Goal: Transaction & Acquisition: Purchase product/service

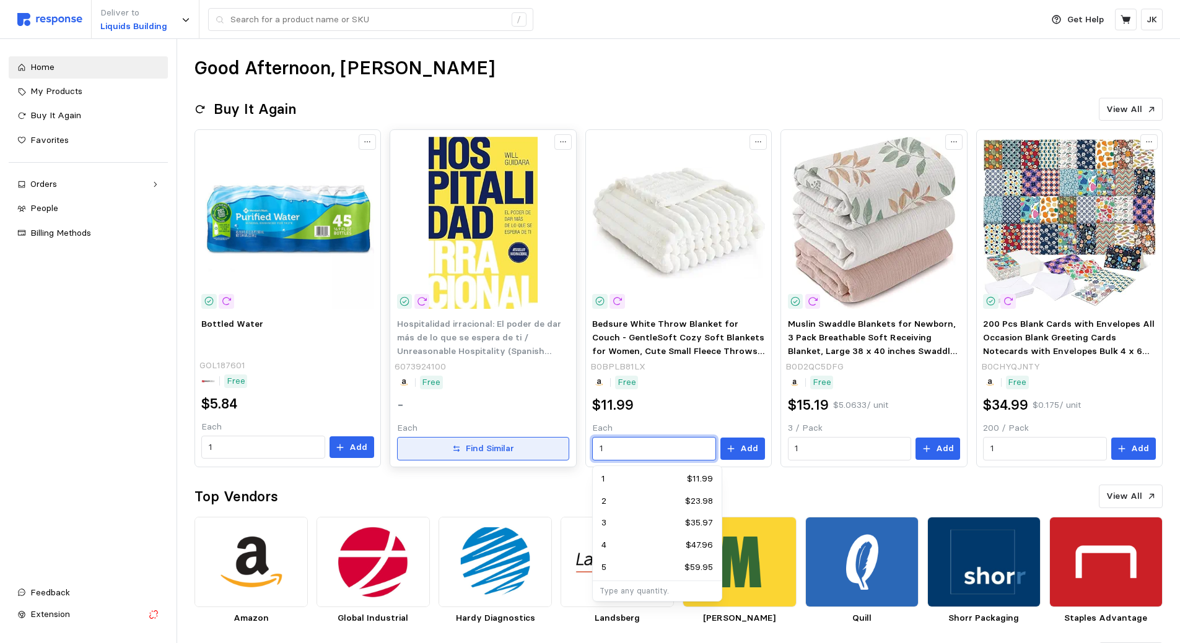
drag, startPoint x: 614, startPoint y: 449, endPoint x: 568, endPoint y: 443, distance: 46.2
click at [568, 443] on div "Bottled Water GOL187601 Free $5.84 Each 1 Add Hospitalidad irracional: El poder…" at bounding box center [678, 298] width 968 height 338
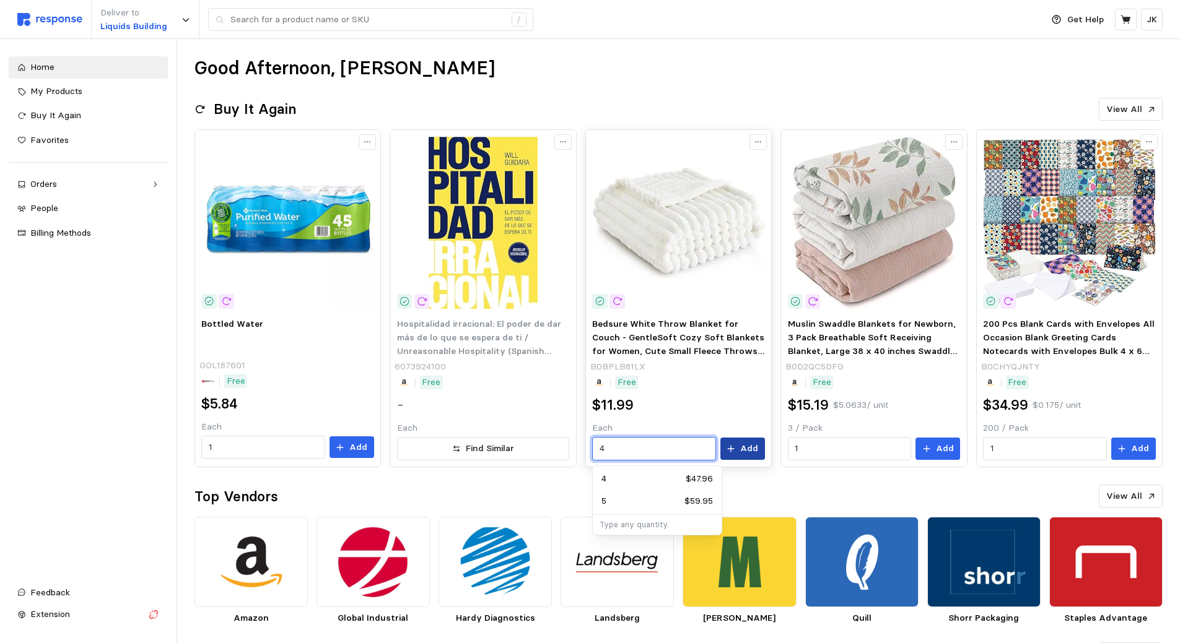
type input "4"
click at [749, 442] on p "Add" at bounding box center [749, 449] width 18 height 14
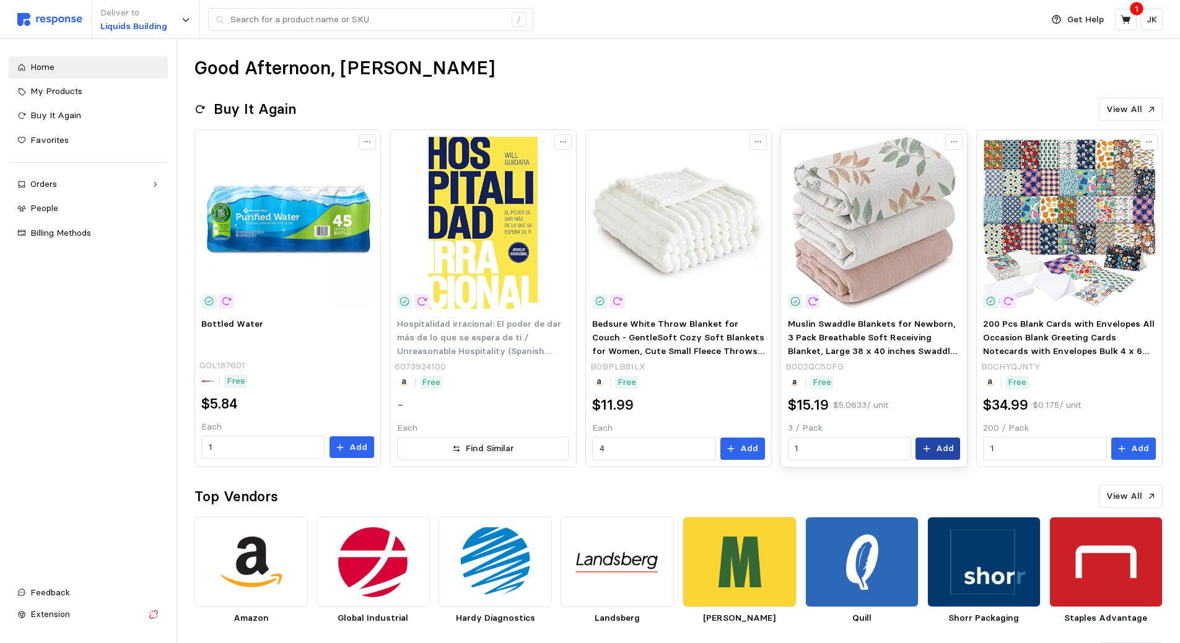
click at [929, 447] on icon at bounding box center [926, 449] width 9 height 9
click at [51, 94] on span "My Products" at bounding box center [56, 90] width 52 height 11
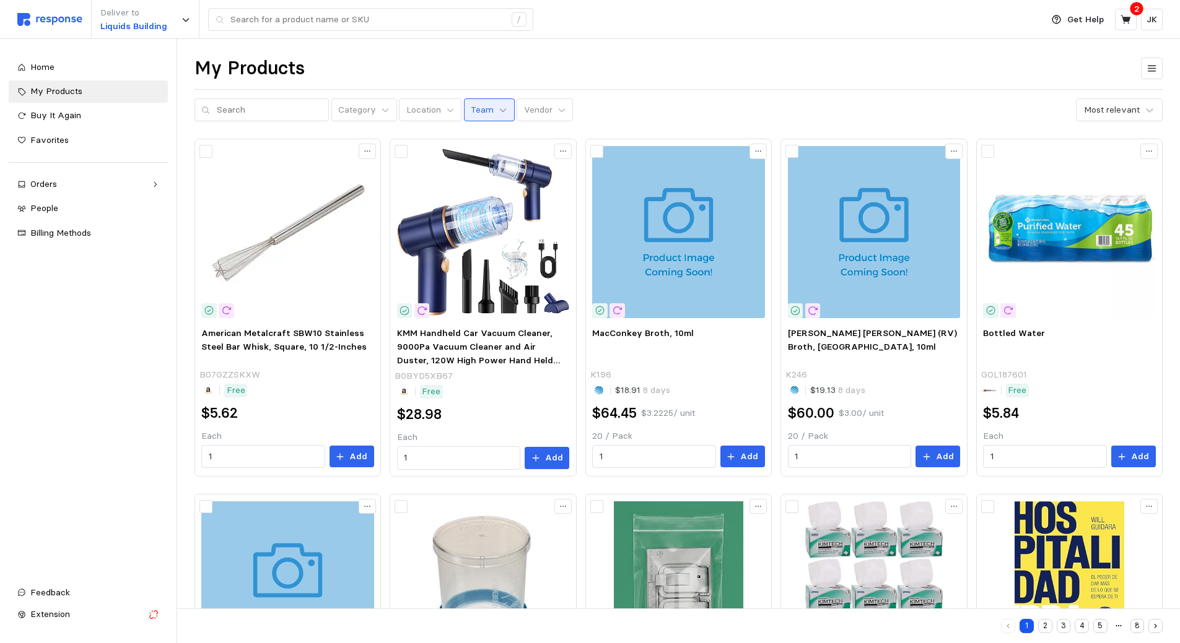
click at [500, 111] on icon at bounding box center [503, 110] width 6 height 4
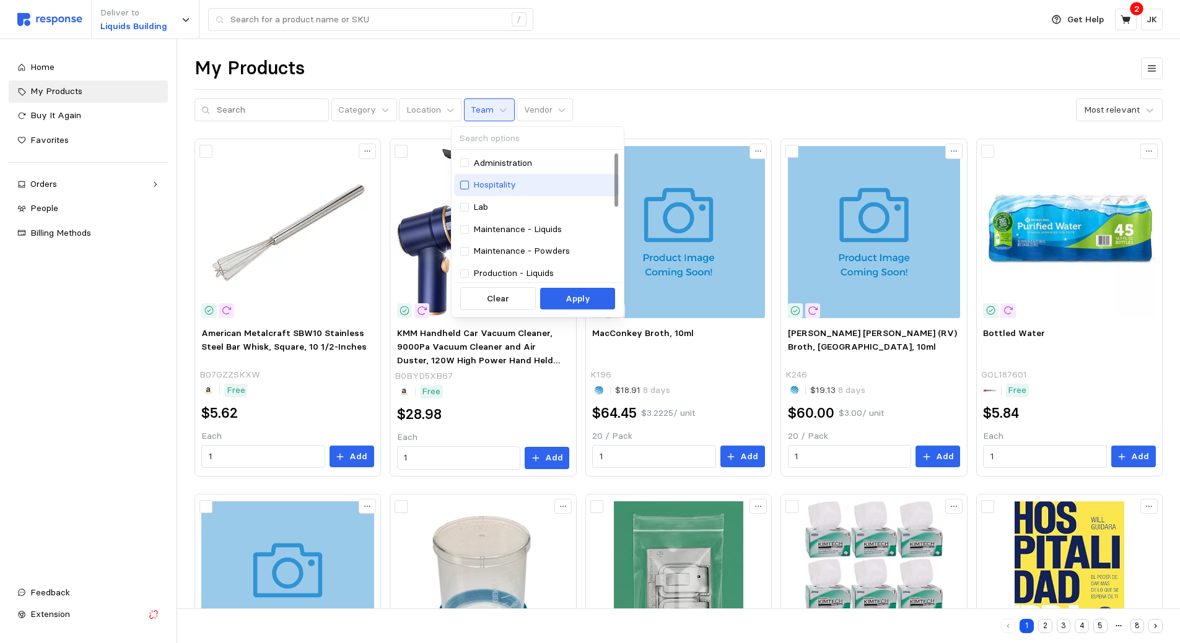
click at [464, 186] on div at bounding box center [464, 185] width 9 height 9
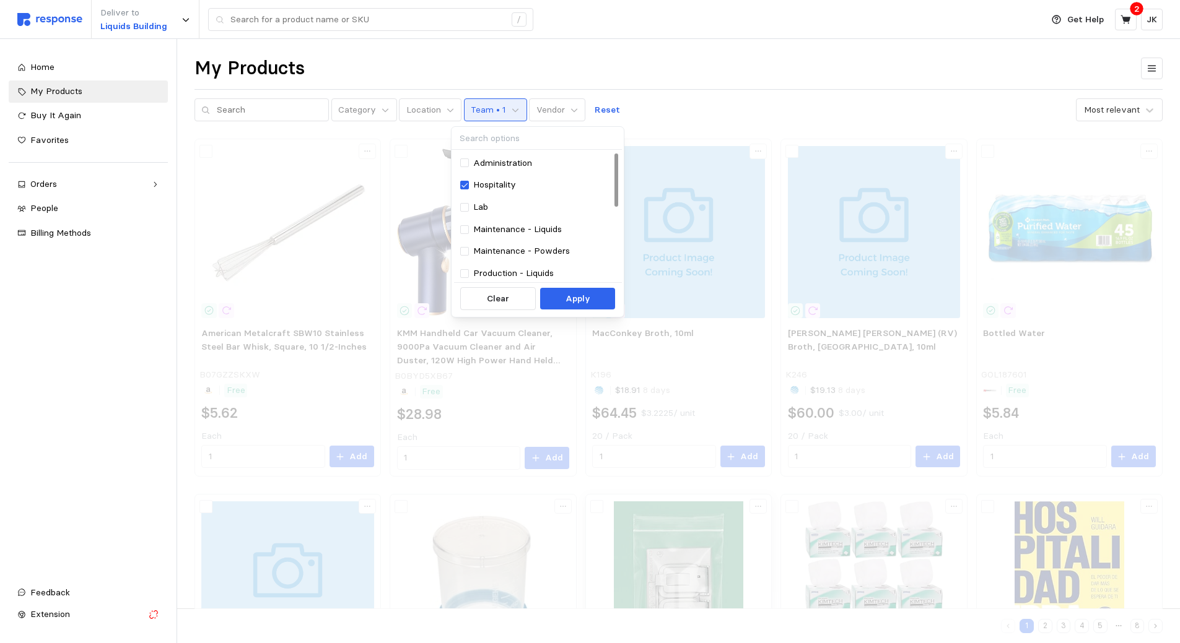
click at [562, 300] on button "Apply" at bounding box center [577, 299] width 75 height 22
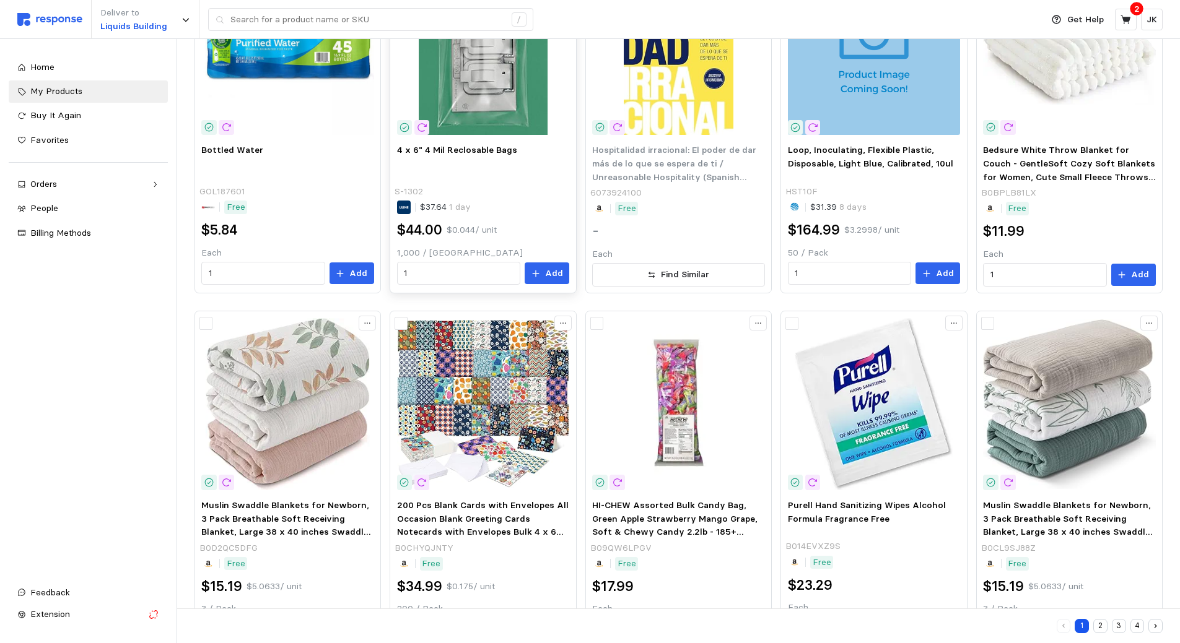
scroll to position [248, 0]
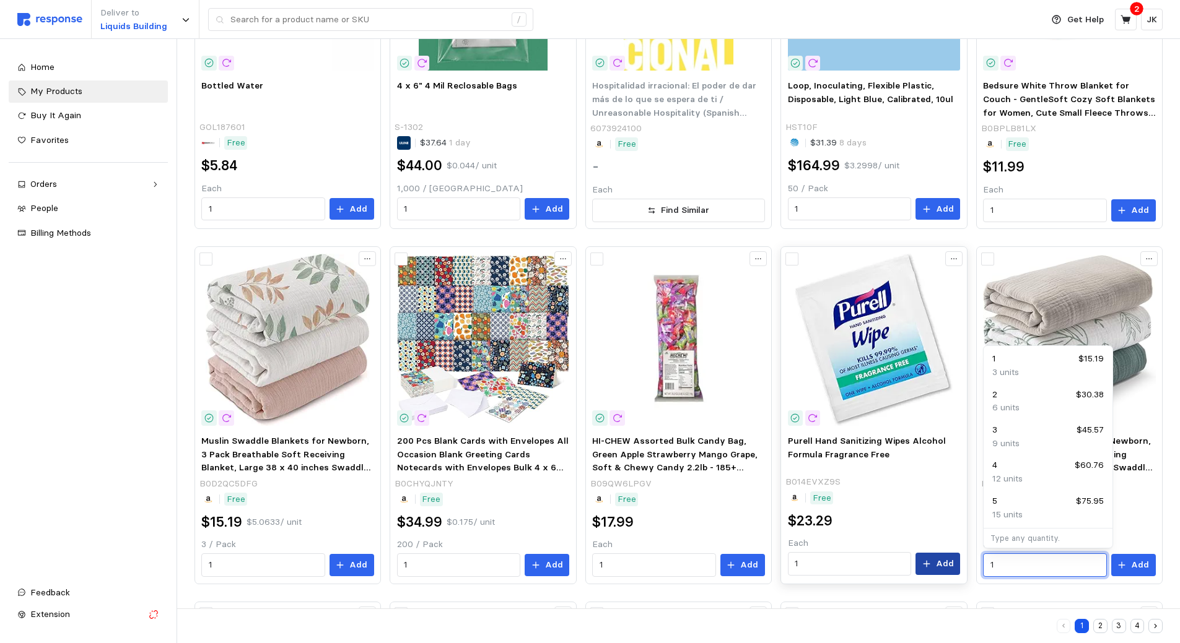
drag, startPoint x: 964, startPoint y: 564, endPoint x: 917, endPoint y: 563, distance: 46.5
click at [917, 563] on div "Bottled Water GOL187601 Free $5.84 Each 1 Add 4 x 6" 4 Mil Reclosable Bags S-13…" at bounding box center [678, 415] width 968 height 1048
type input "2"
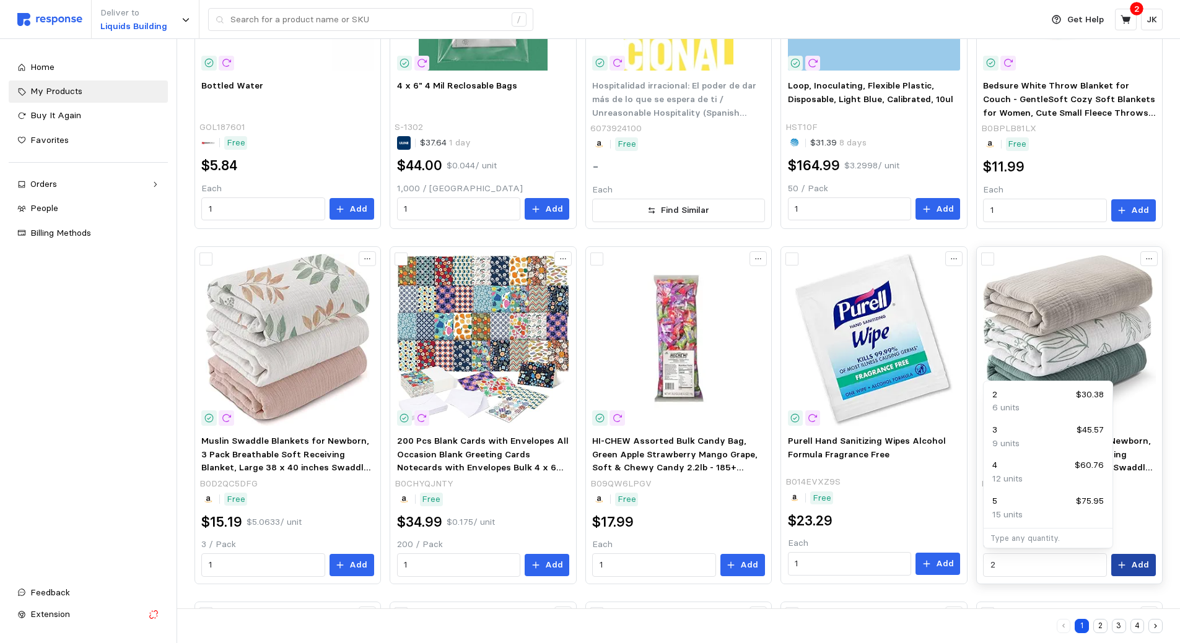
click at [1130, 566] on button "Add" at bounding box center [1133, 565] width 45 height 22
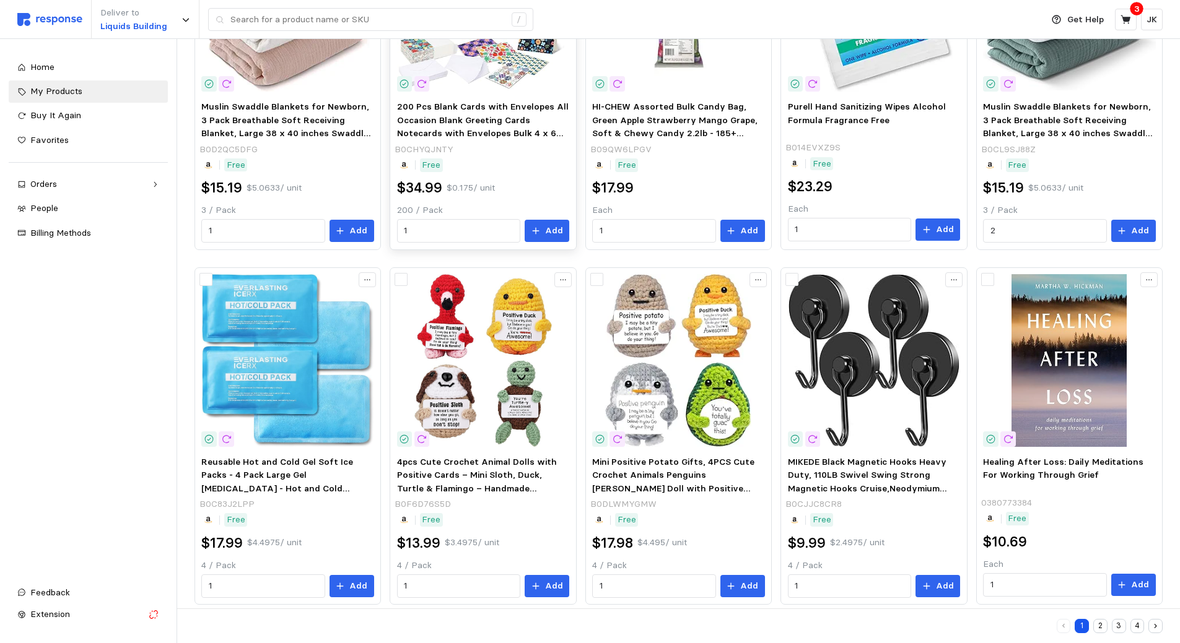
scroll to position [596, 0]
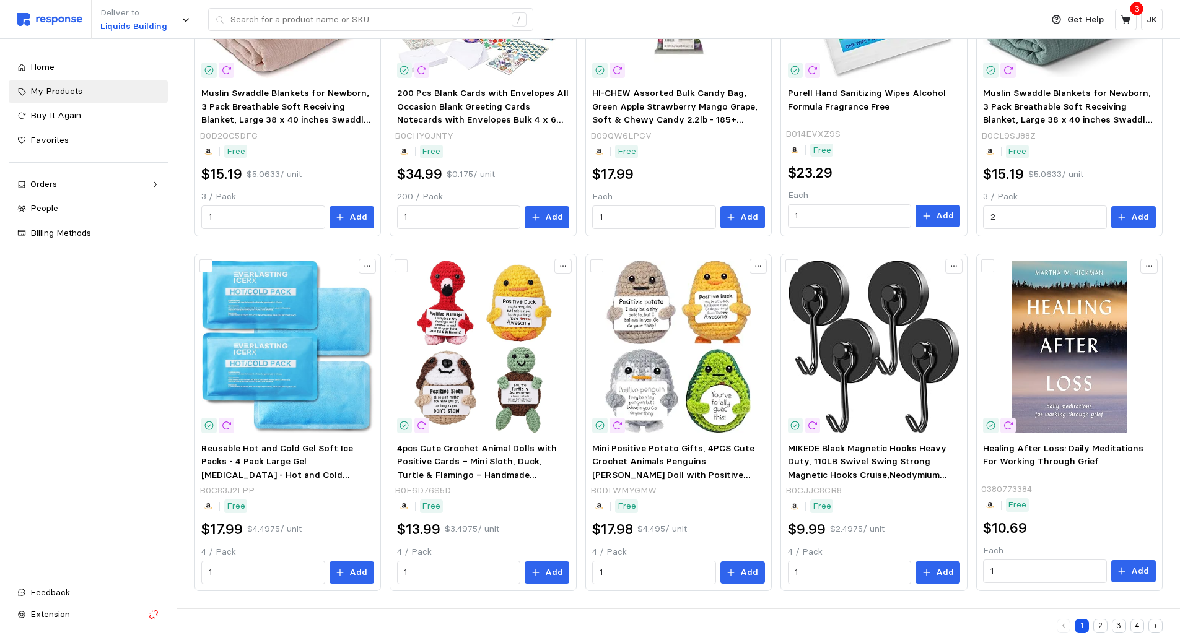
click at [1099, 628] on button "2" at bounding box center [1100, 626] width 14 height 14
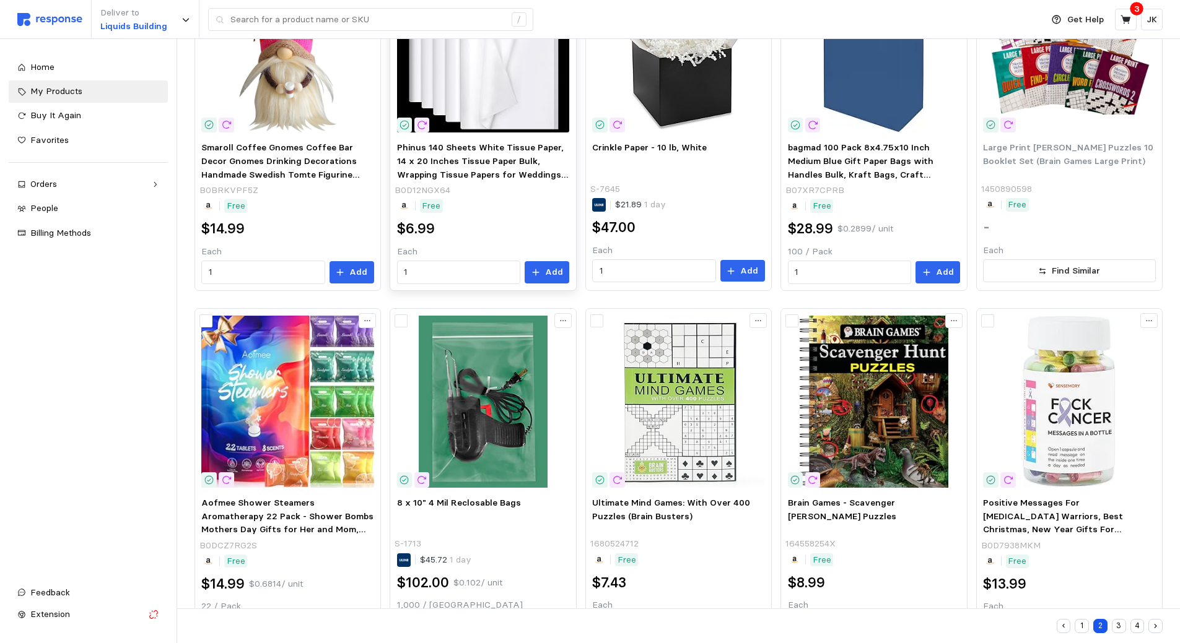
scroll to position [248, 0]
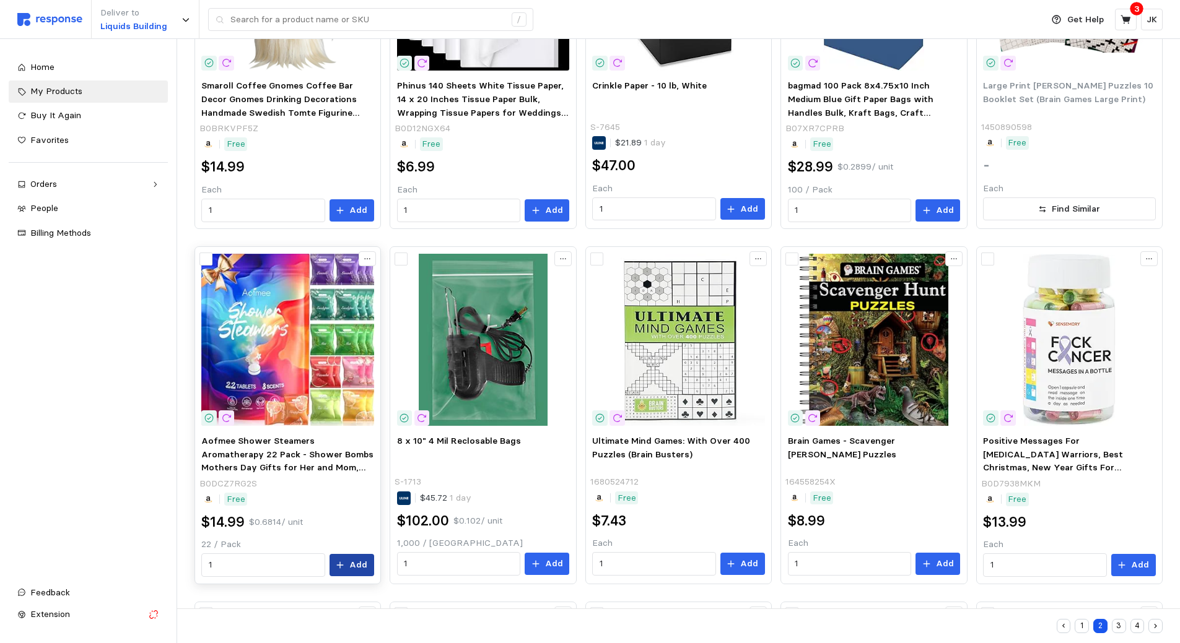
click at [357, 569] on p "Add" at bounding box center [358, 566] width 18 height 14
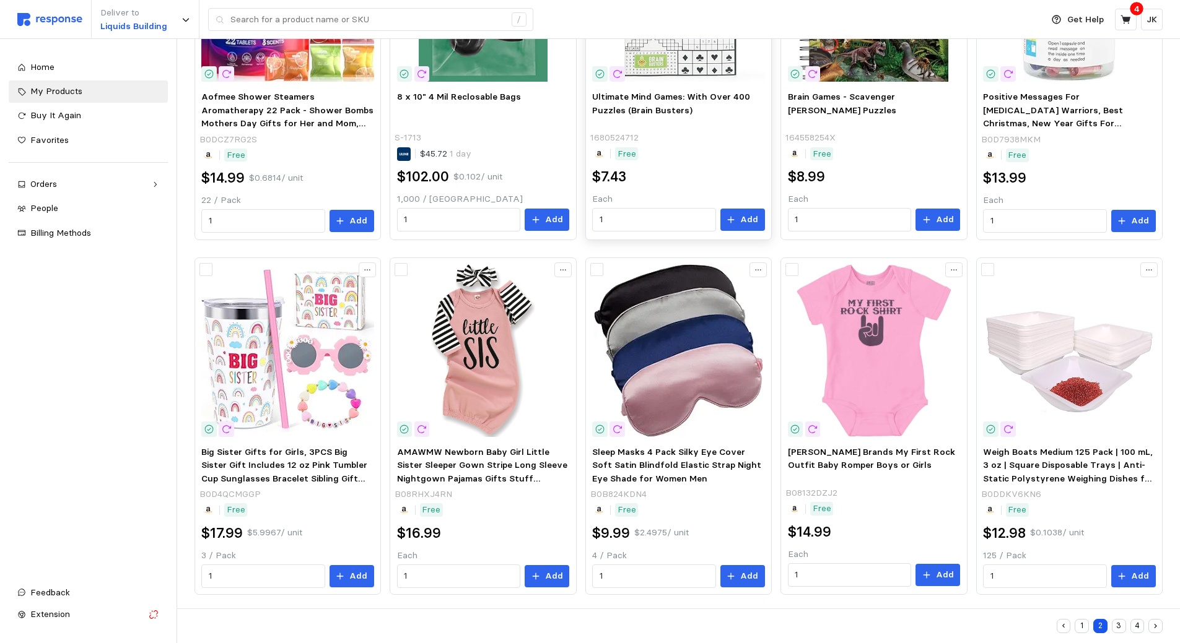
scroll to position [596, 0]
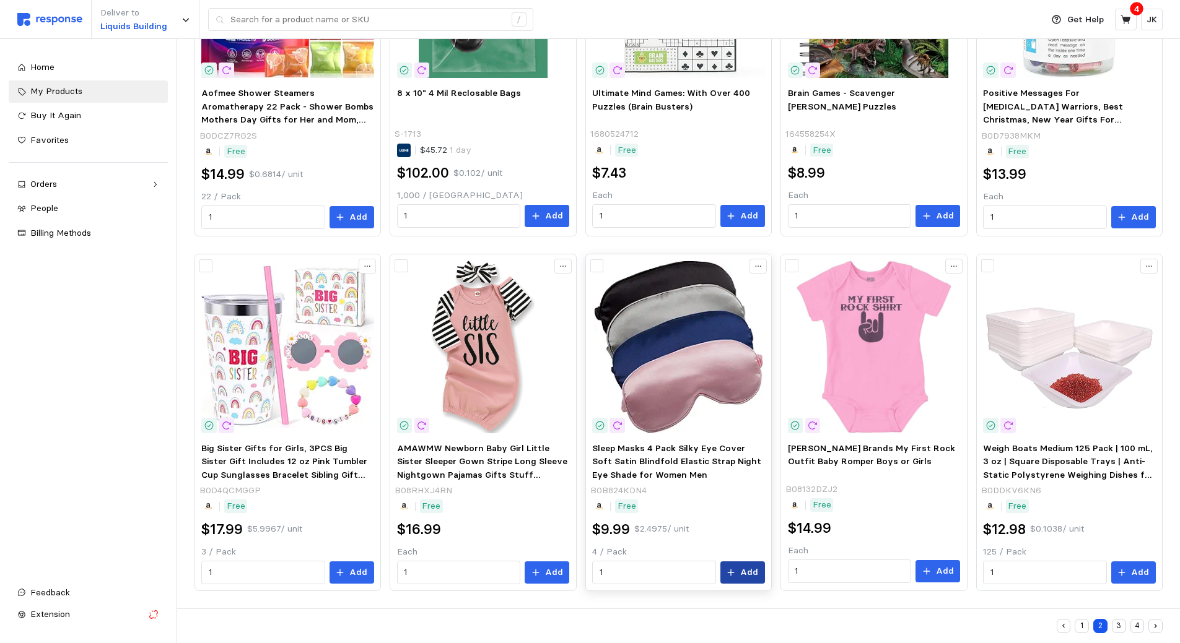
click at [740, 582] on button "Add" at bounding box center [742, 573] width 45 height 22
click at [1113, 627] on button "3" at bounding box center [1119, 626] width 14 height 14
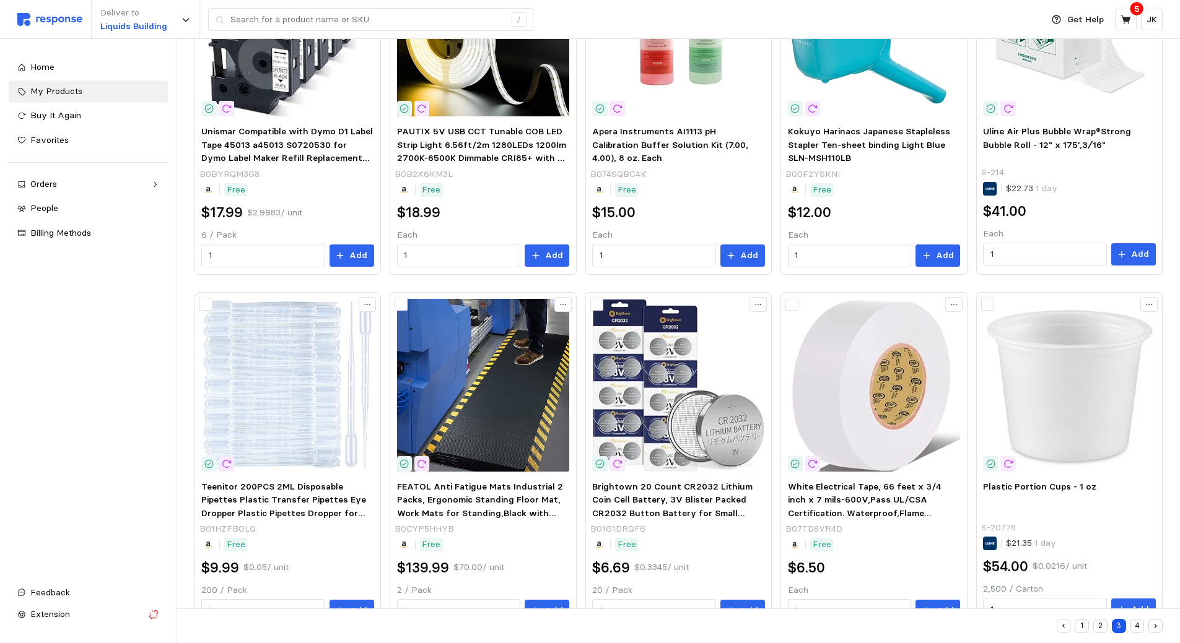
scroll to position [596, 0]
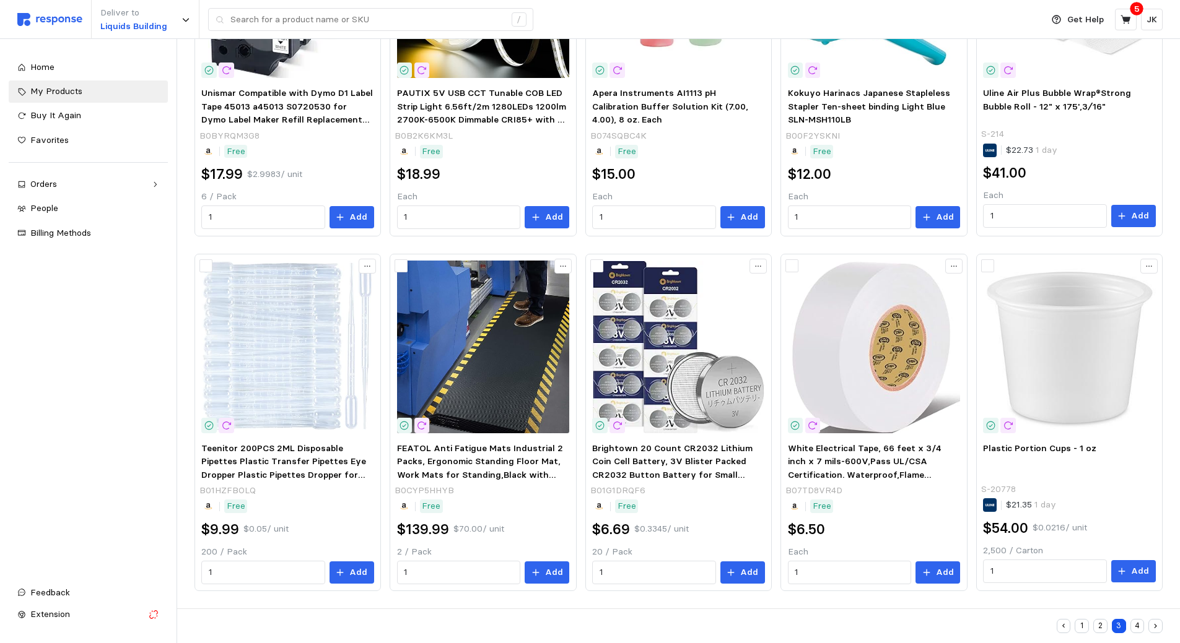
click at [1135, 630] on button "4" at bounding box center [1137, 626] width 14 height 14
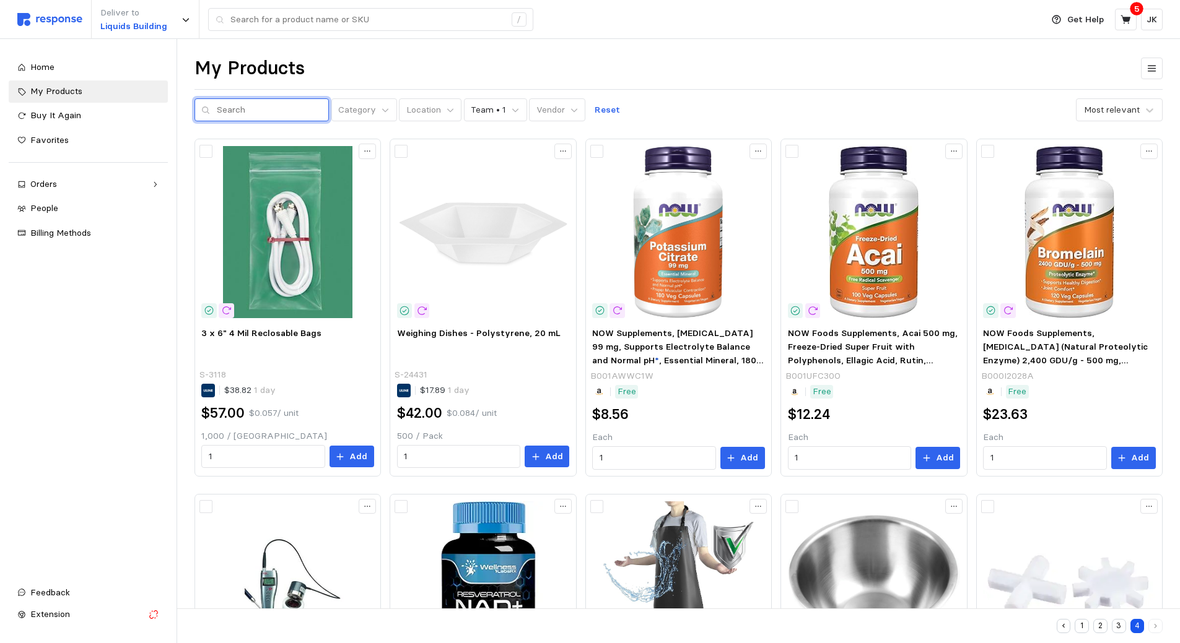
click at [265, 113] on input "text" at bounding box center [269, 110] width 105 height 22
type input "[MEDICAL_DATA]"
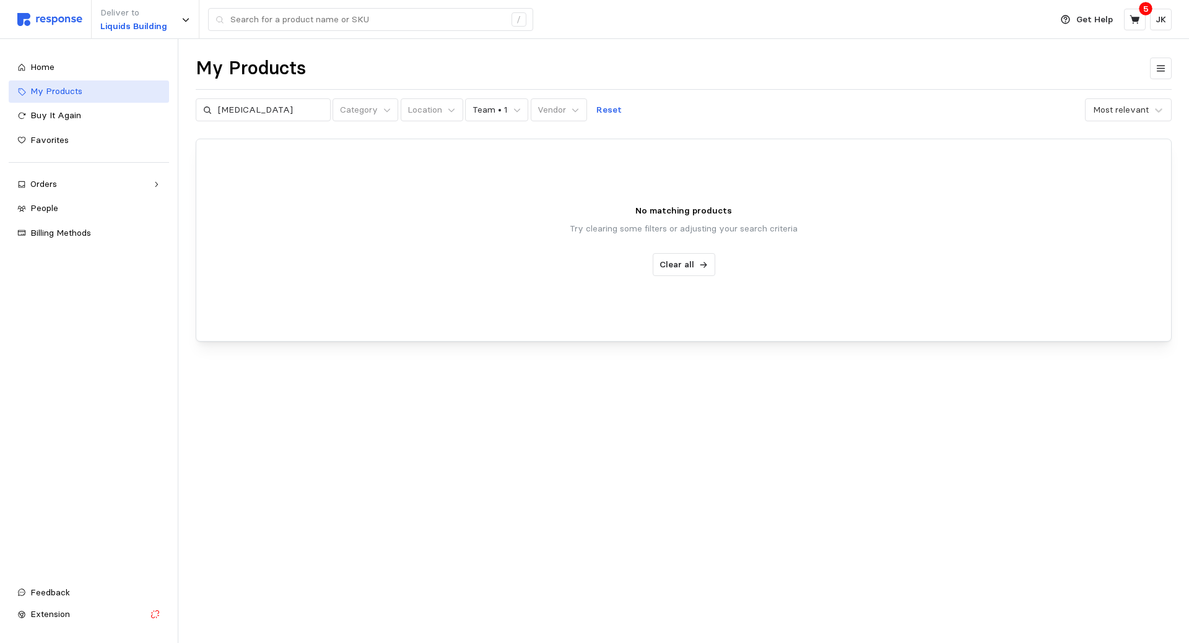
click at [61, 95] on span "My Products" at bounding box center [56, 90] width 52 height 11
click at [85, 90] on div "My Products" at bounding box center [95, 92] width 130 height 14
click at [65, 62] on div "Home" at bounding box center [95, 68] width 130 height 14
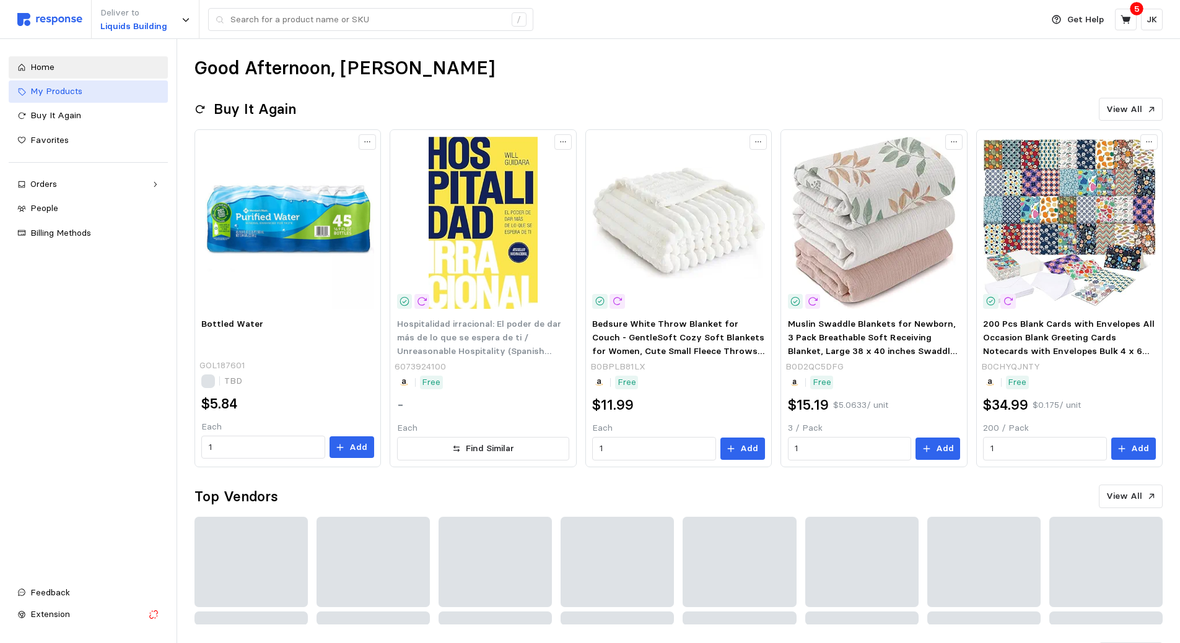
click at [73, 86] on span "My Products" at bounding box center [56, 90] width 52 height 11
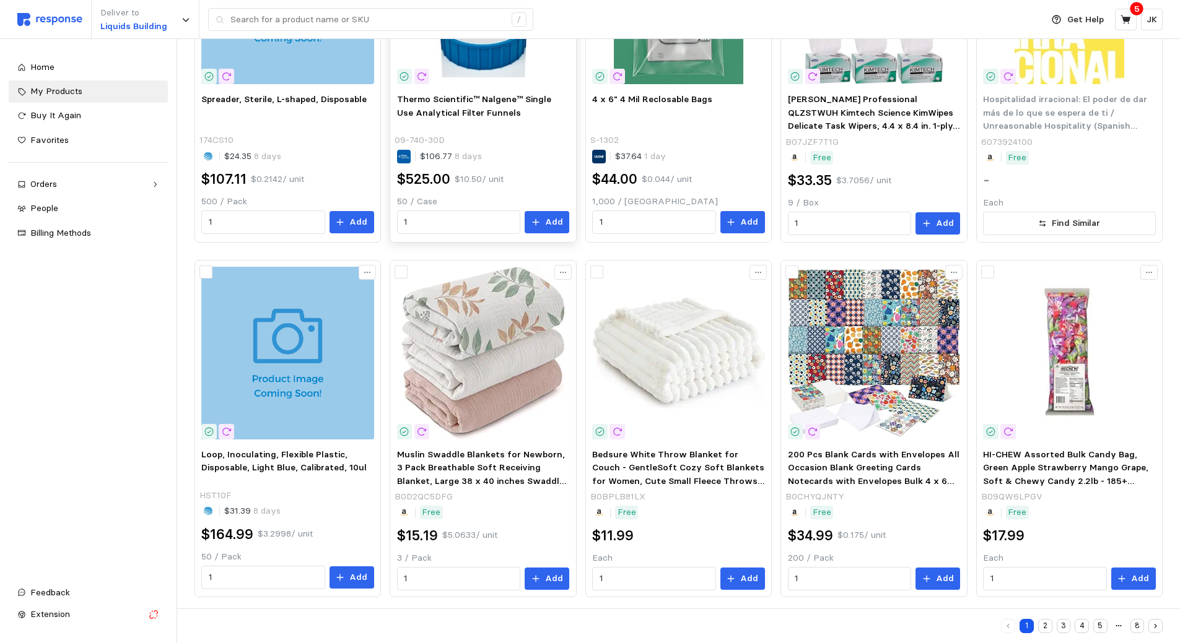
scroll to position [596, 0]
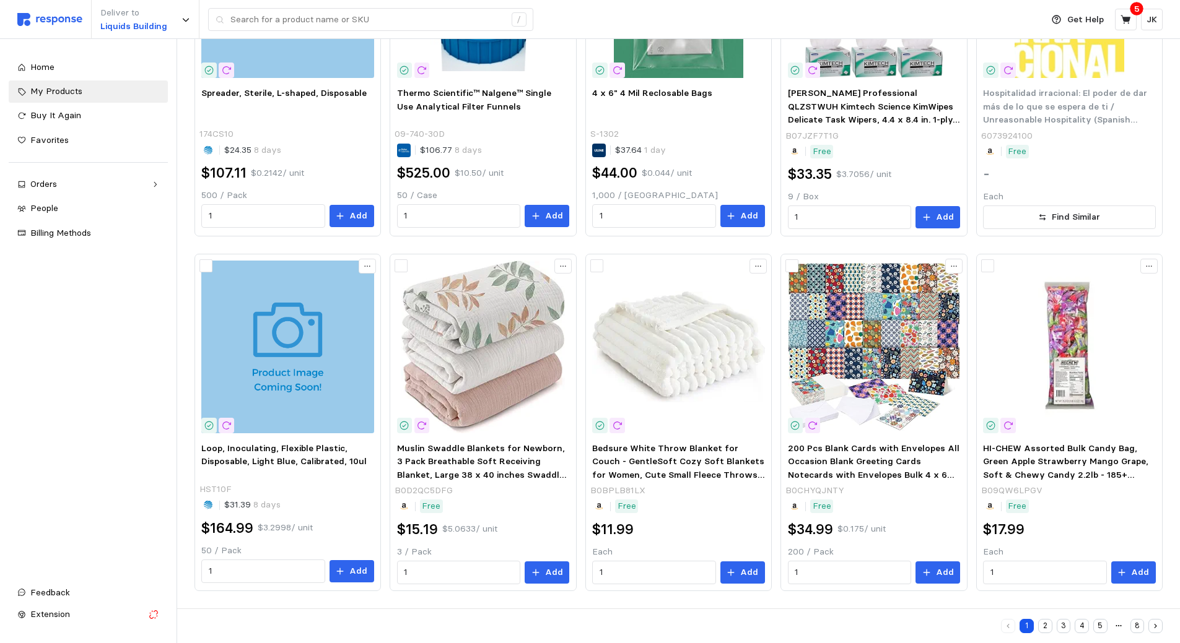
click at [1040, 625] on button "2" at bounding box center [1045, 626] width 14 height 14
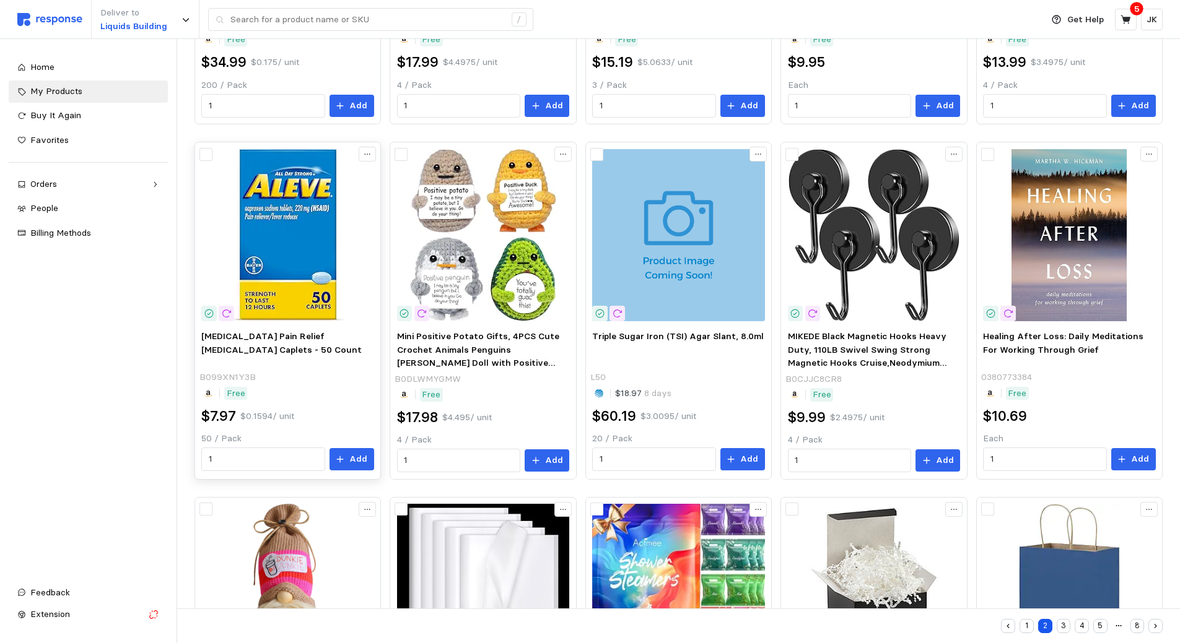
scroll to position [310, 0]
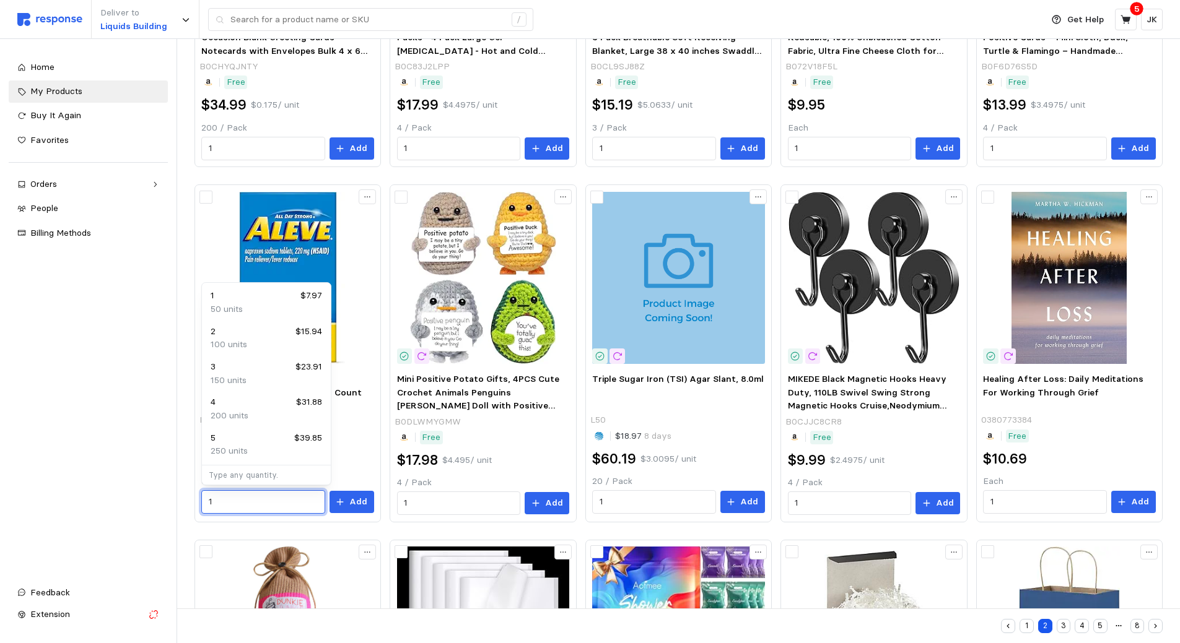
drag, startPoint x: 248, startPoint y: 502, endPoint x: 159, endPoint y: 487, distance: 90.3
click at [159, 487] on div "Deliver to Liquids Building / Get Help 5 JK / Home My Products Buy It Again Fav…" at bounding box center [590, 309] width 1180 height 1239
click at [364, 416] on div "B099XN1Y3B" at bounding box center [286, 421] width 175 height 14
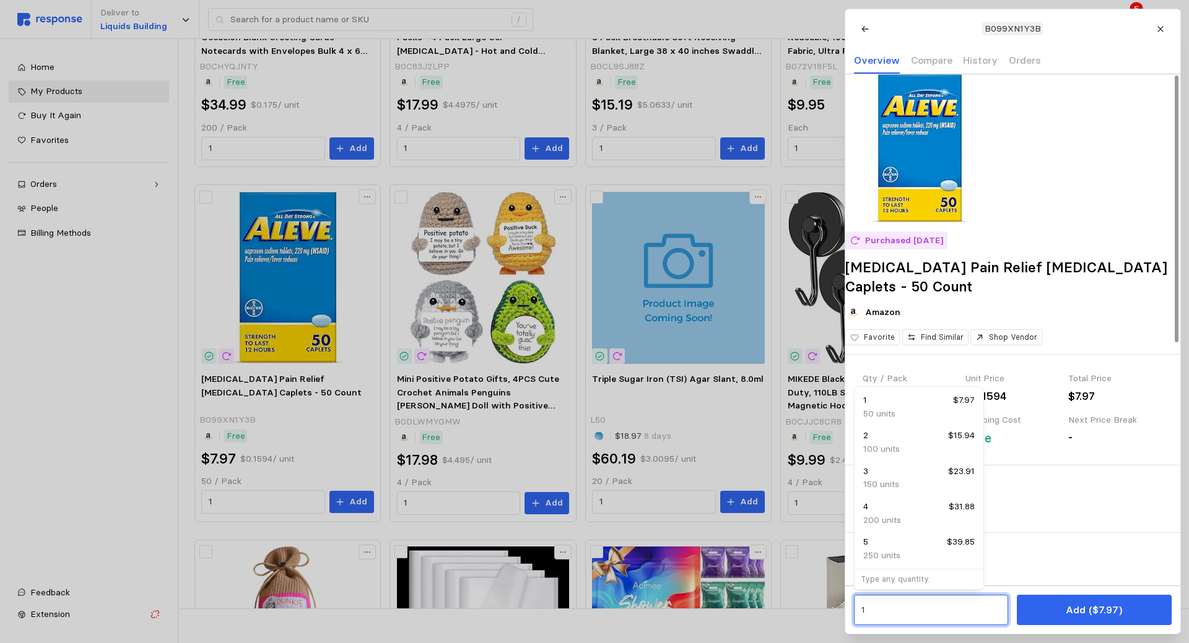
drag, startPoint x: 899, startPoint y: 604, endPoint x: 738, endPoint y: 584, distance: 161.6
click at [918, 513] on div "4 $31.88" at bounding box center [918, 507] width 111 height 14
type input "4"
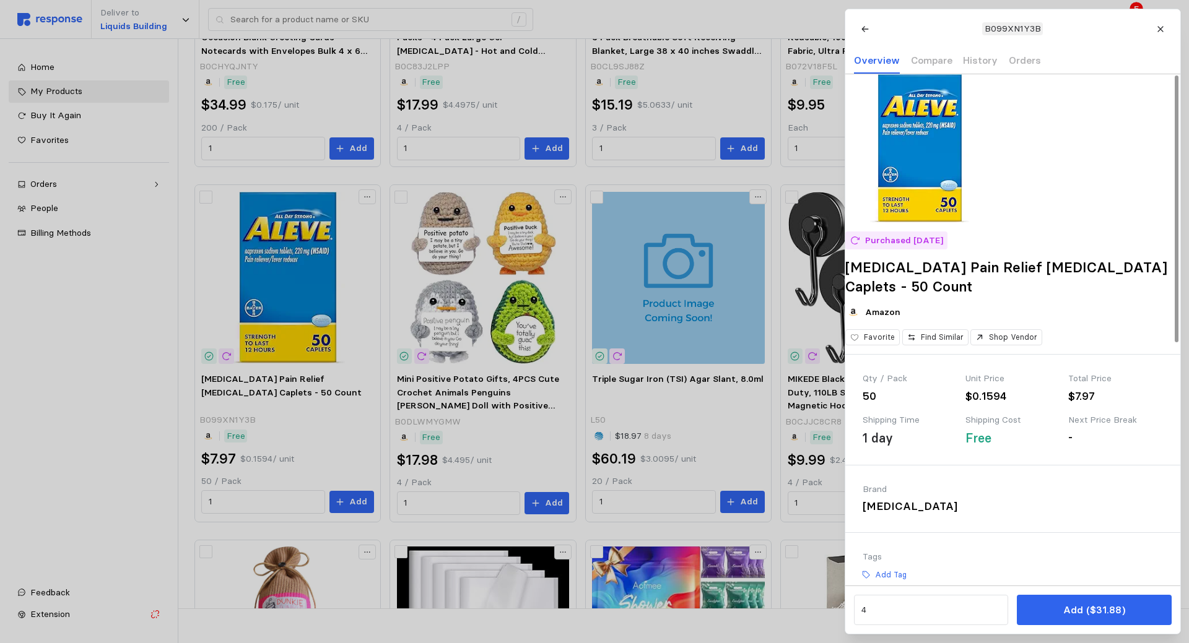
click at [1056, 605] on button "Add ($31.88)" at bounding box center [1094, 610] width 154 height 30
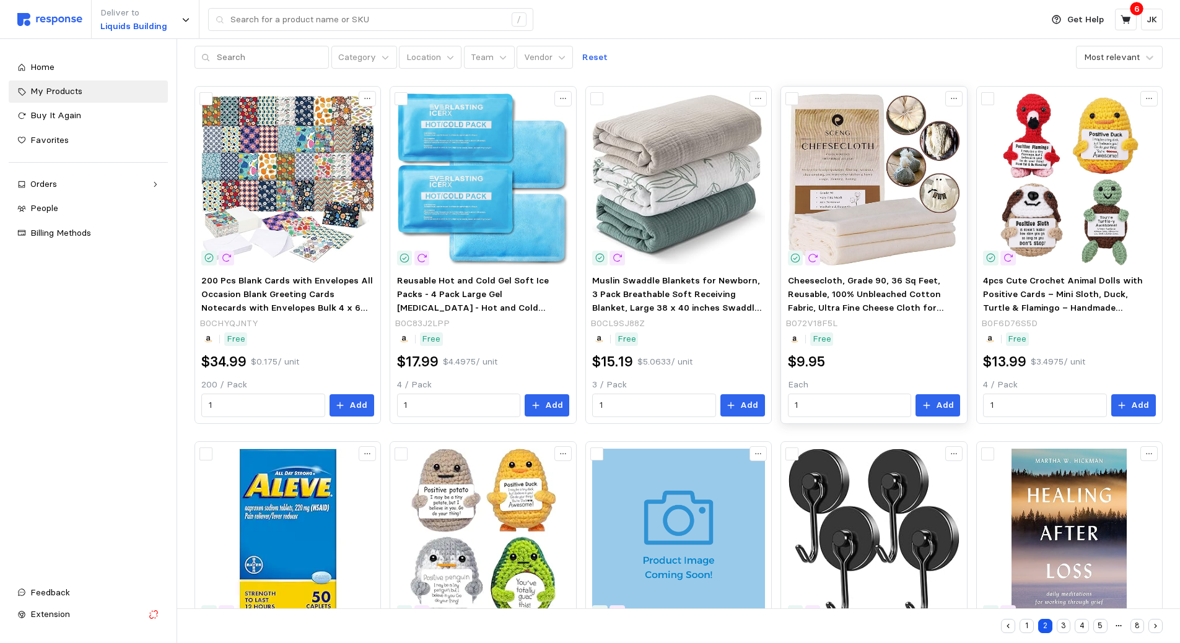
scroll to position [0, 0]
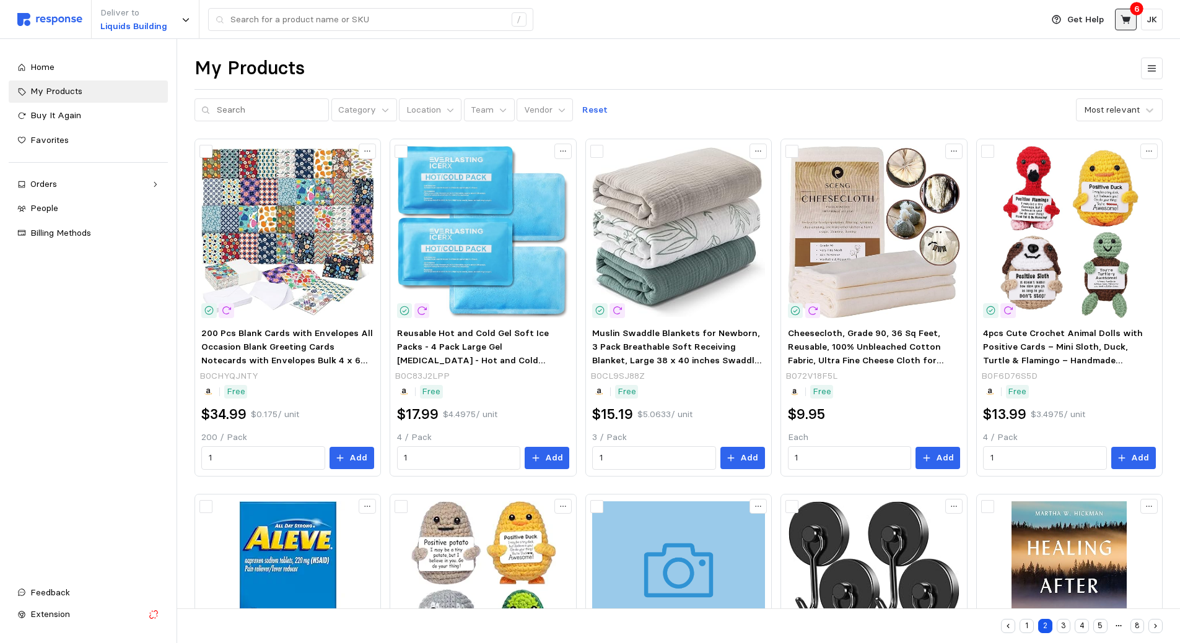
click at [1124, 27] on button at bounding box center [1126, 20] width 22 height 22
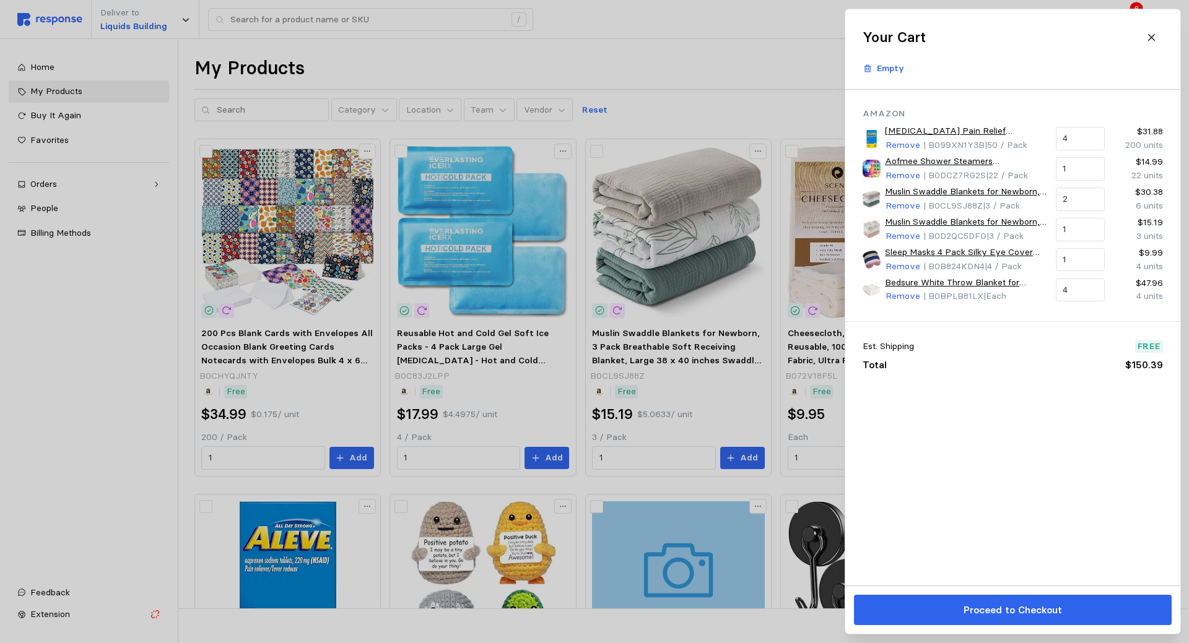
click at [712, 106] on div at bounding box center [594, 321] width 1189 height 643
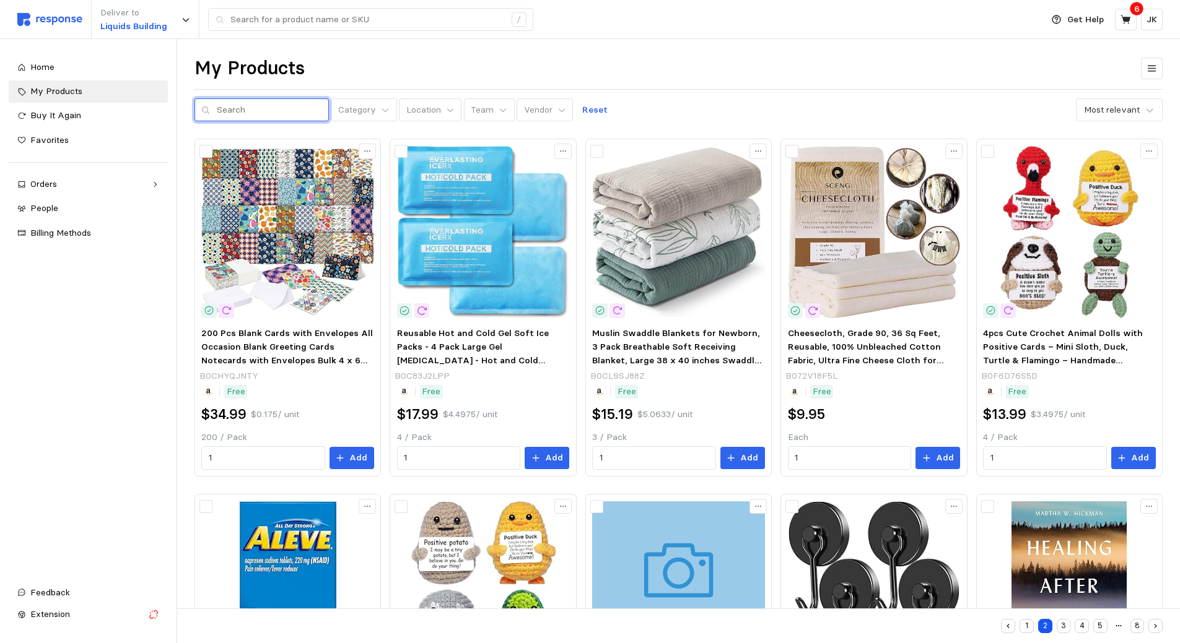
click at [266, 113] on input "text" at bounding box center [269, 110] width 105 height 22
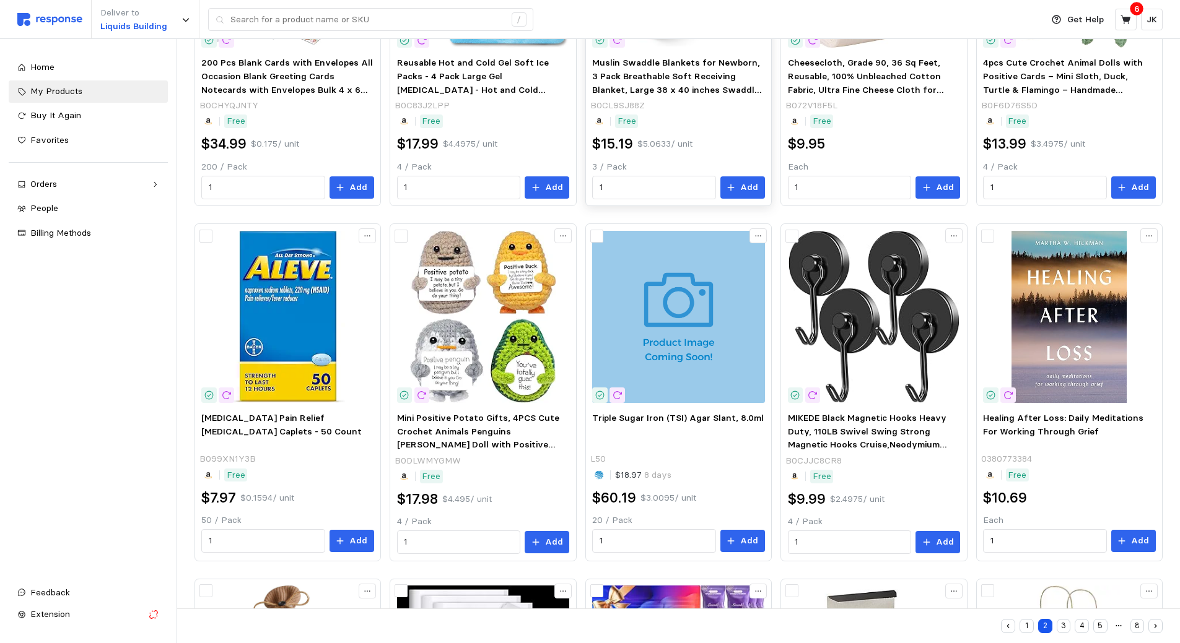
scroll to position [596, 0]
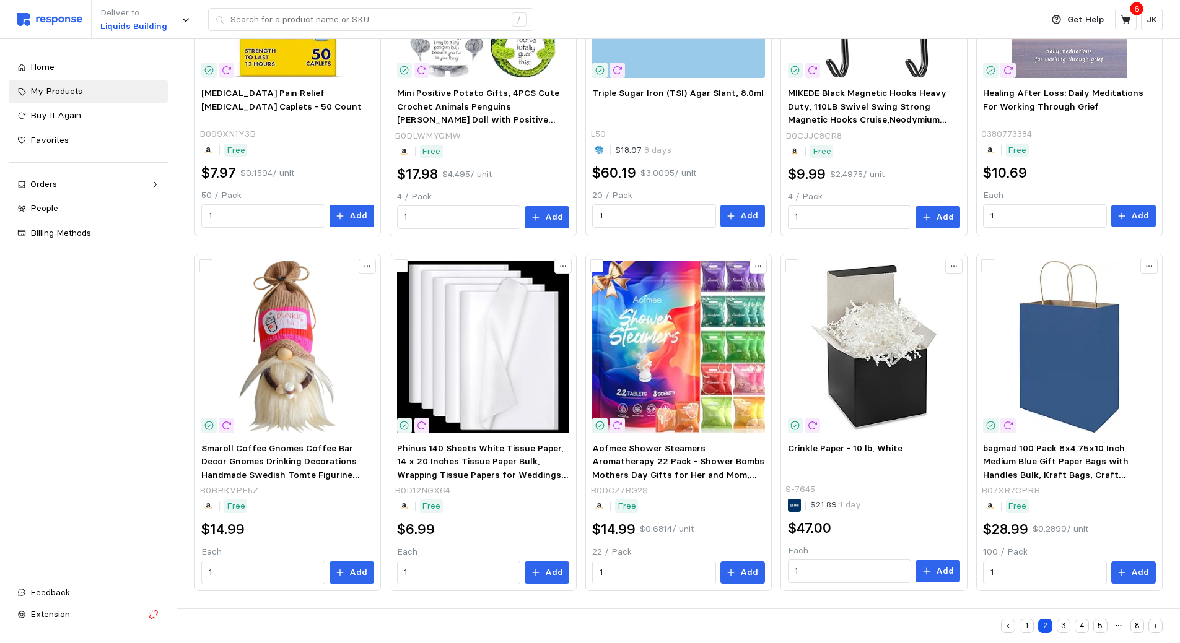
click at [1058, 629] on button "3" at bounding box center [1063, 626] width 14 height 14
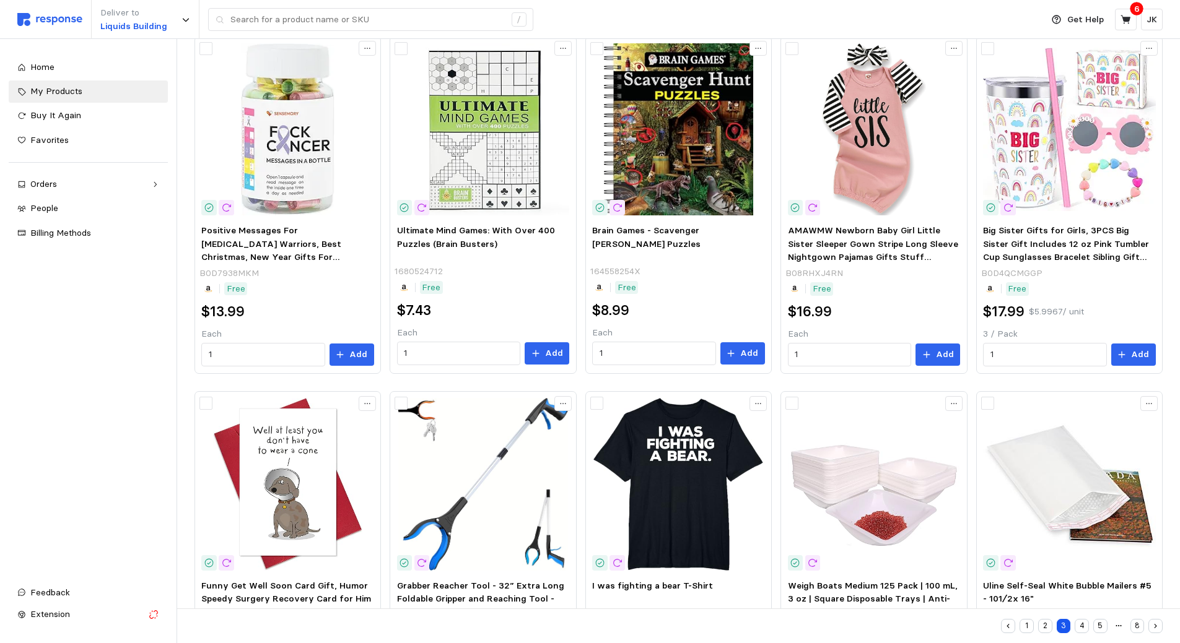
scroll to position [596, 0]
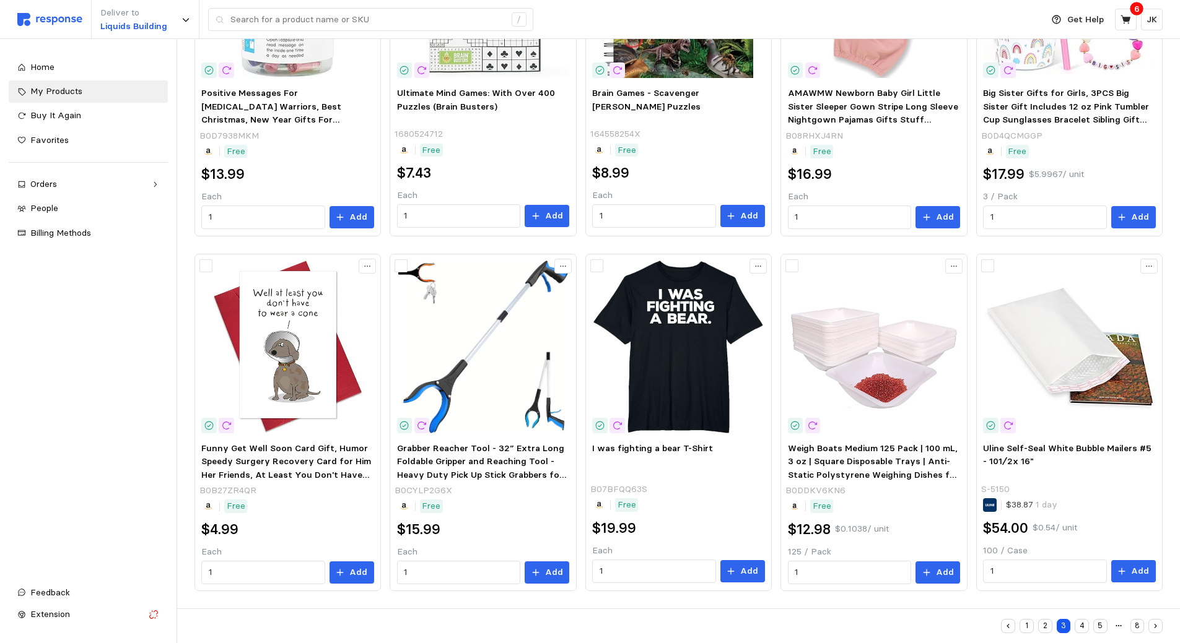
click at [1081, 629] on button "4" at bounding box center [1081, 626] width 14 height 14
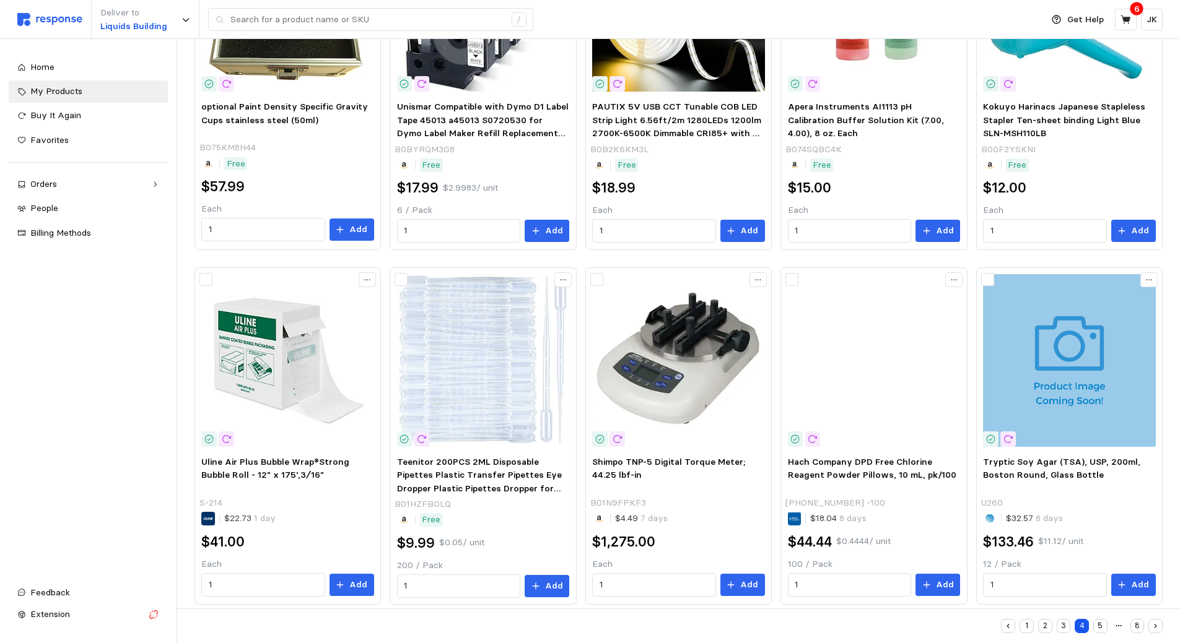
scroll to position [596, 0]
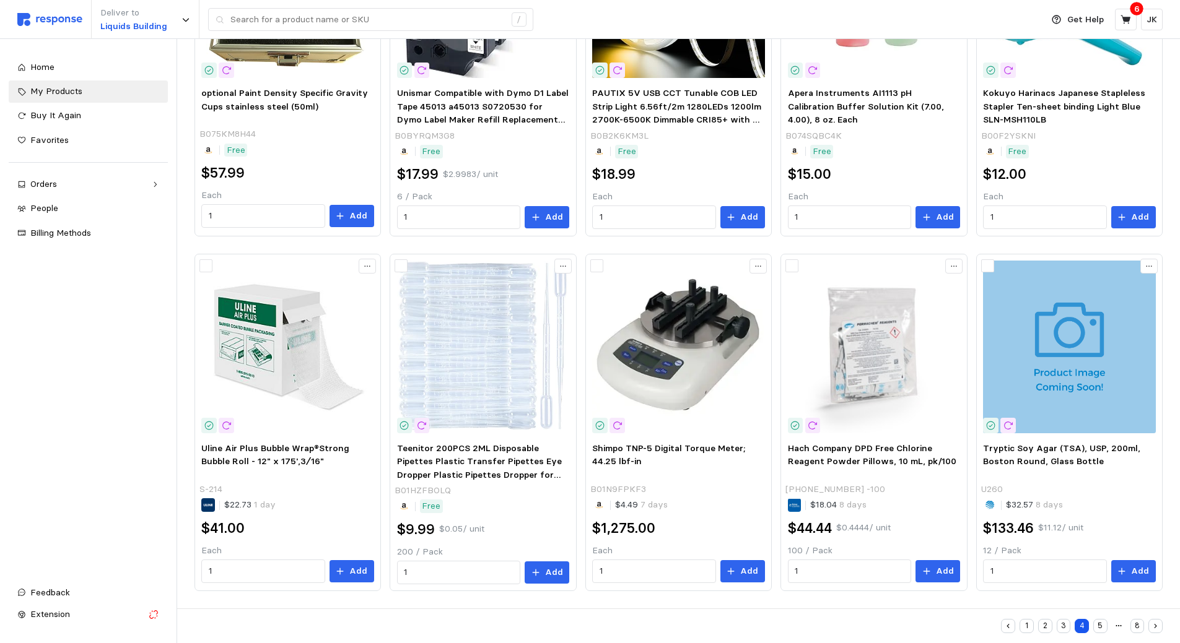
click at [1098, 628] on button "5" at bounding box center [1100, 626] width 14 height 14
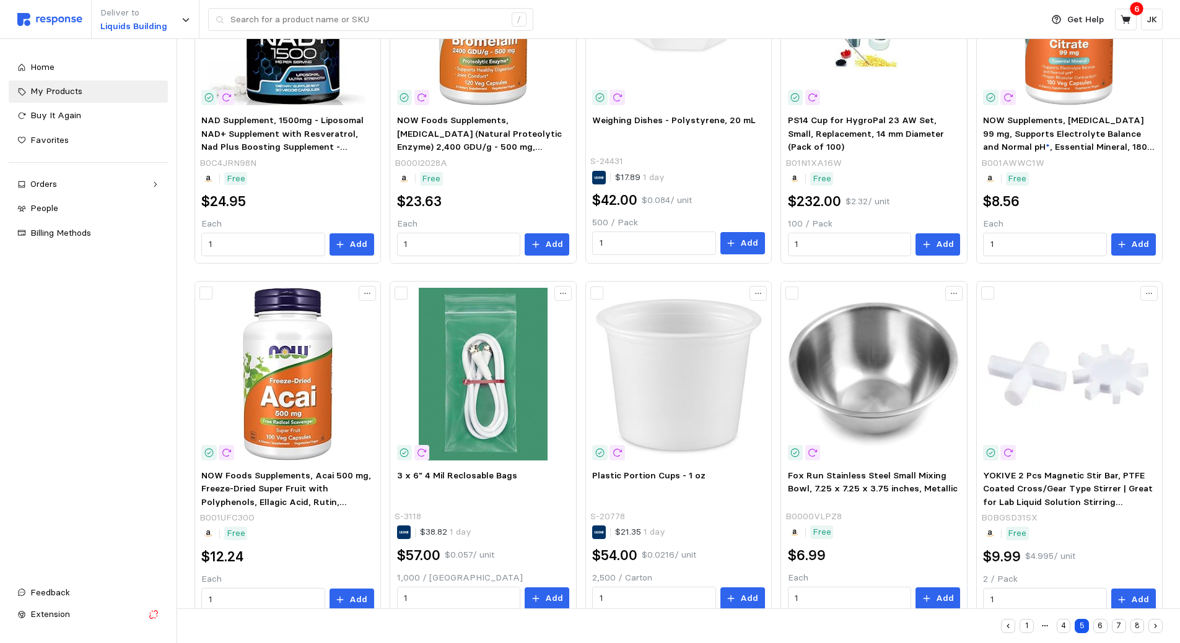
scroll to position [596, 0]
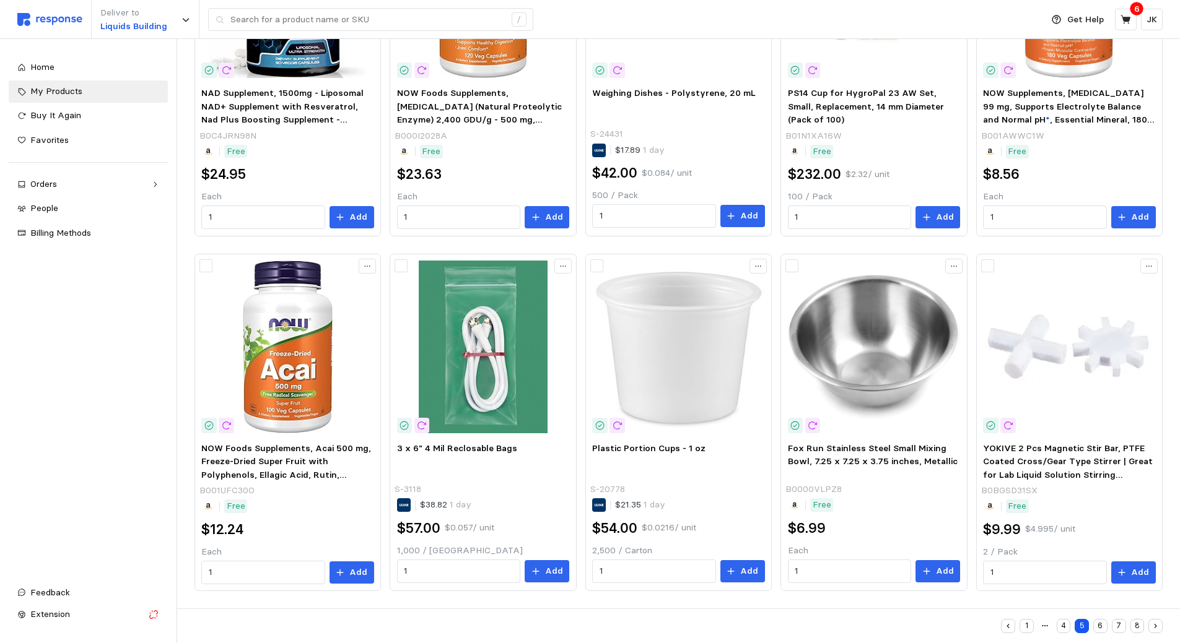
click at [1102, 627] on button "6" at bounding box center [1100, 626] width 14 height 14
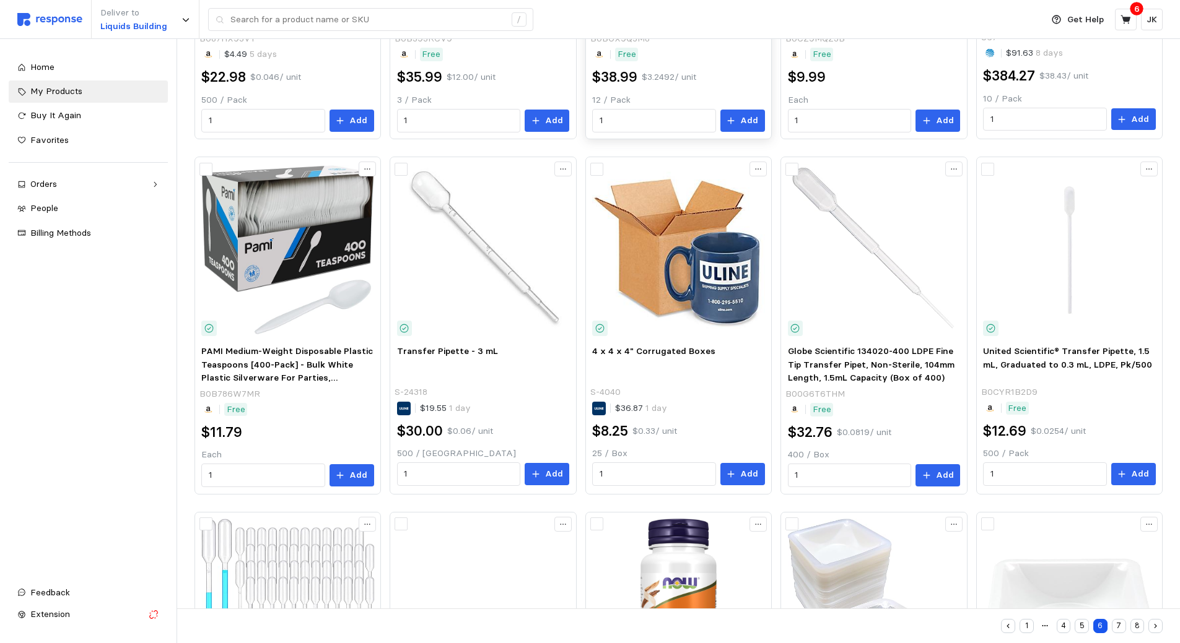
scroll to position [596, 0]
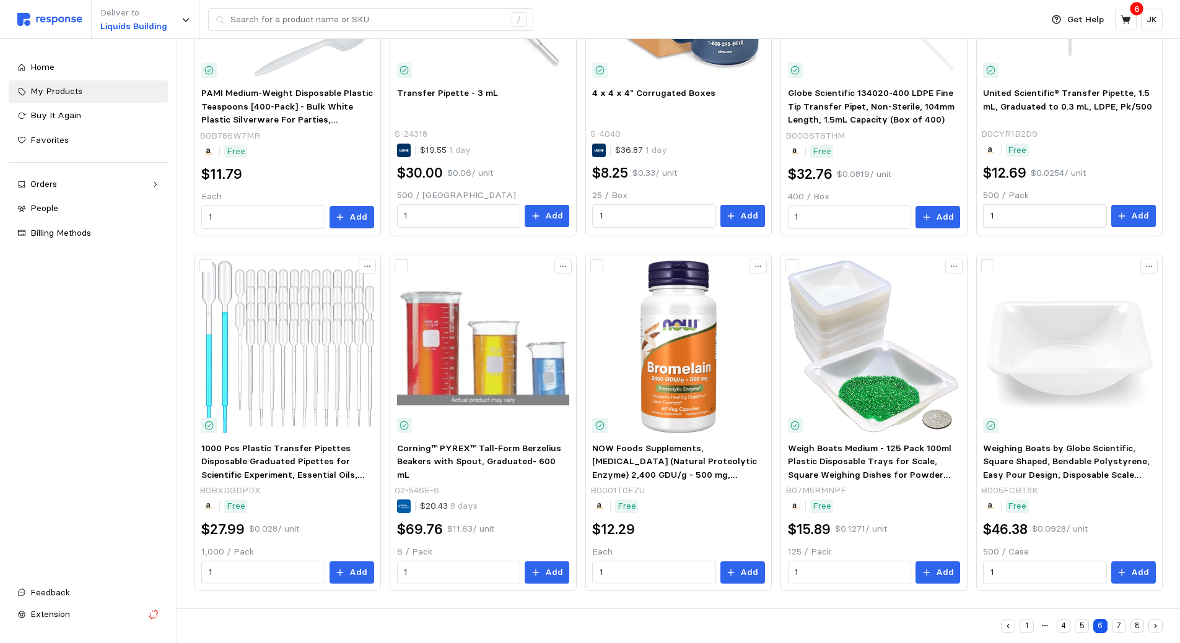
click at [1114, 626] on button "7" at bounding box center [1119, 626] width 14 height 14
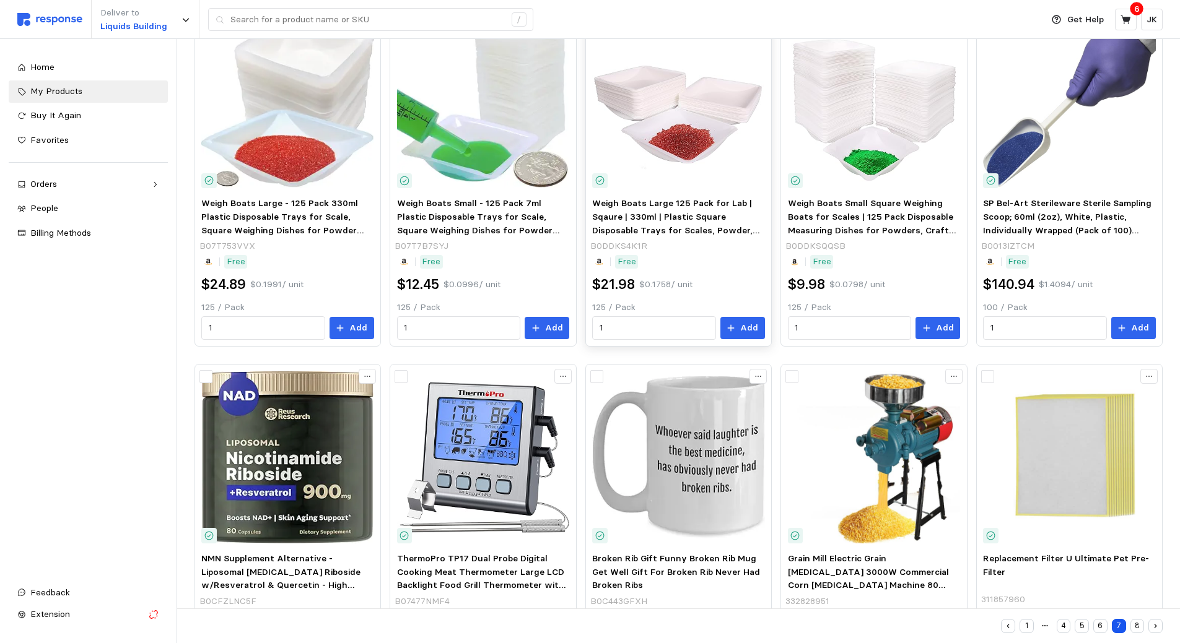
scroll to position [596, 0]
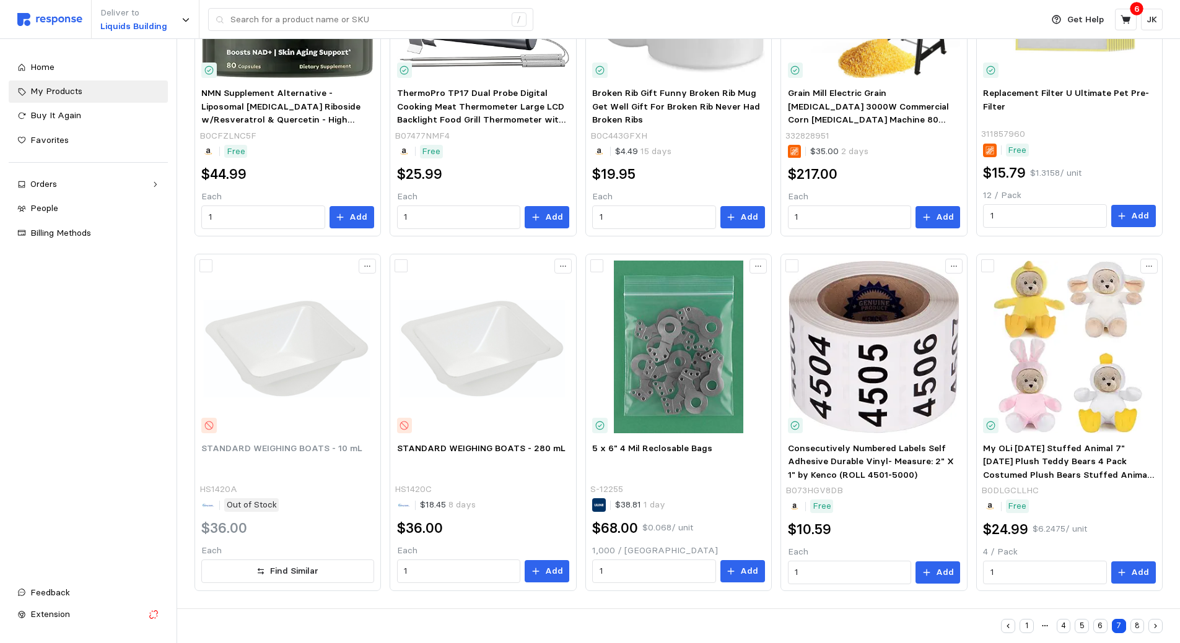
click at [1135, 629] on button "8" at bounding box center [1137, 626] width 14 height 14
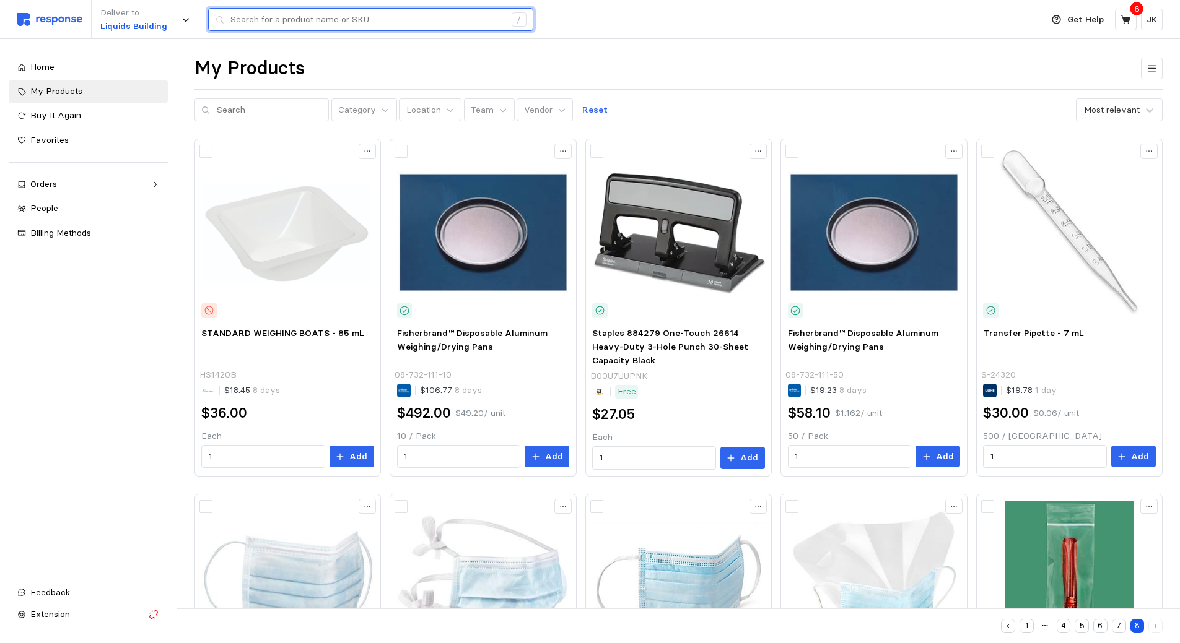
click at [355, 19] on input "text" at bounding box center [367, 20] width 274 height 22
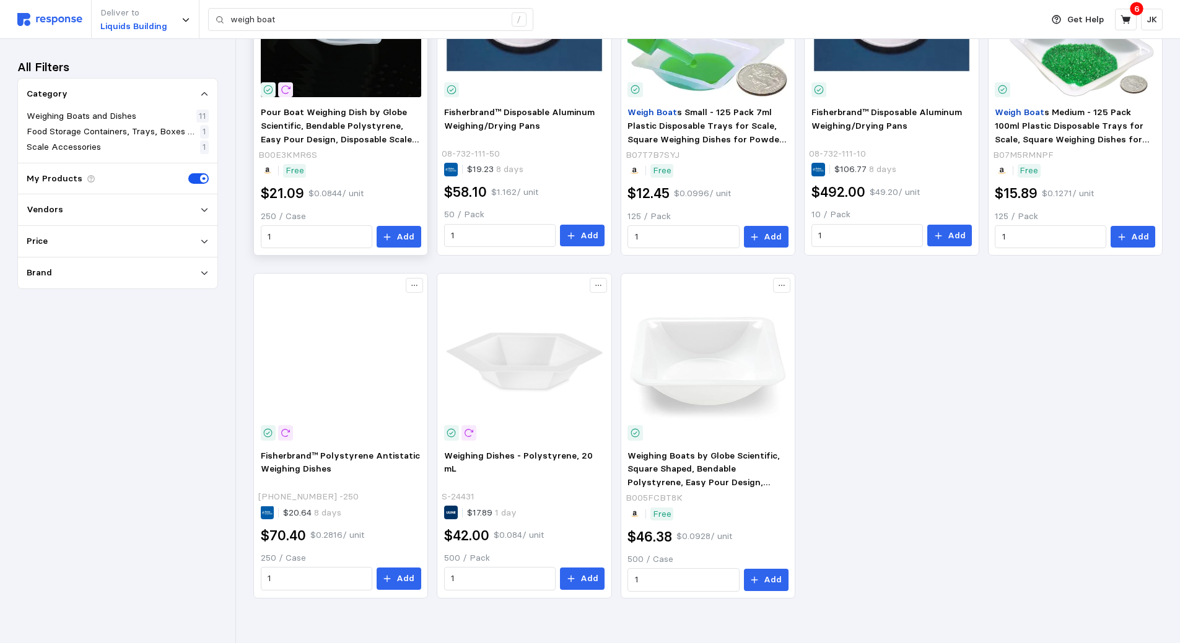
scroll to position [553, 0]
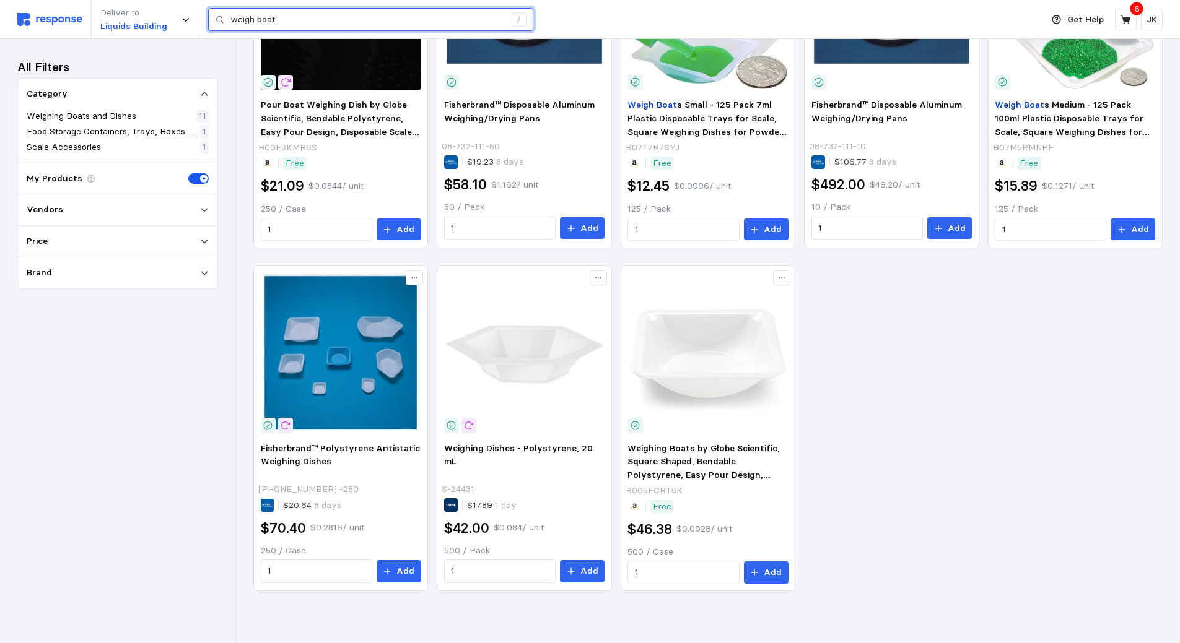
click at [308, 18] on input "weigh boat" at bounding box center [367, 20] width 274 height 22
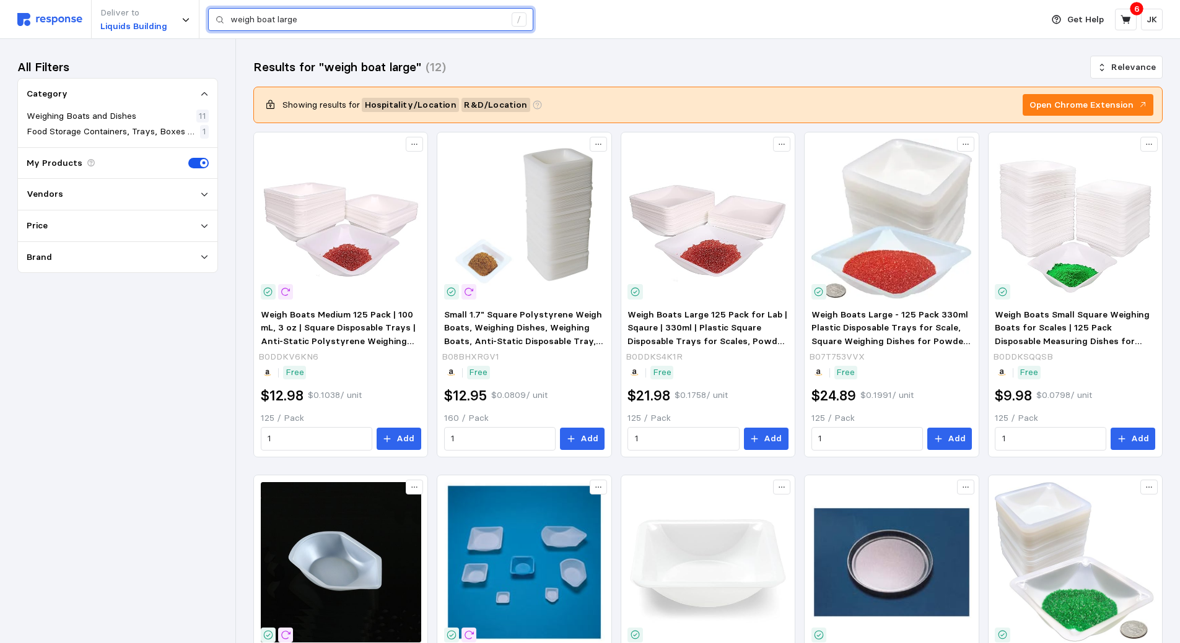
drag, startPoint x: 356, startPoint y: 28, endPoint x: 118, endPoint y: -16, distance: 242.6
click at [118, 0] on html "Deliver to Liquids Building weigh boat large / Get Help 6 JK weigh boat large /…" at bounding box center [590, 598] width 1180 height 1197
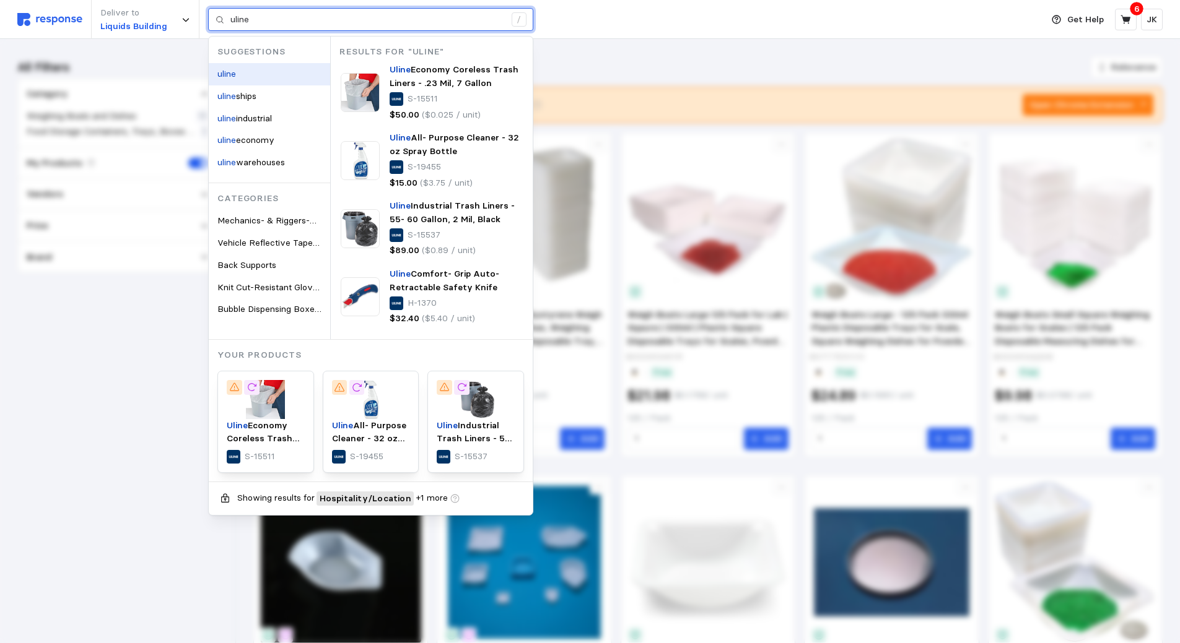
click at [236, 72] on mark "uline" at bounding box center [226, 73] width 19 height 11
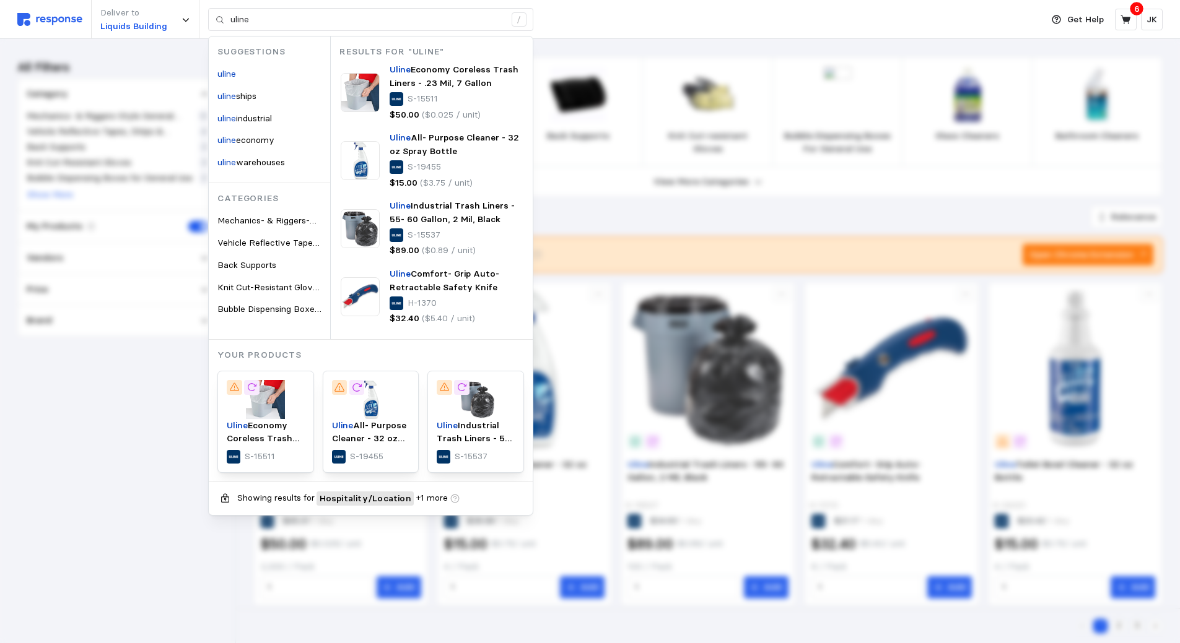
click at [634, 17] on div "Deliver to Liquids Building uline / Suggestions uline uline ships uline industr…" at bounding box center [526, 19] width 1018 height 39
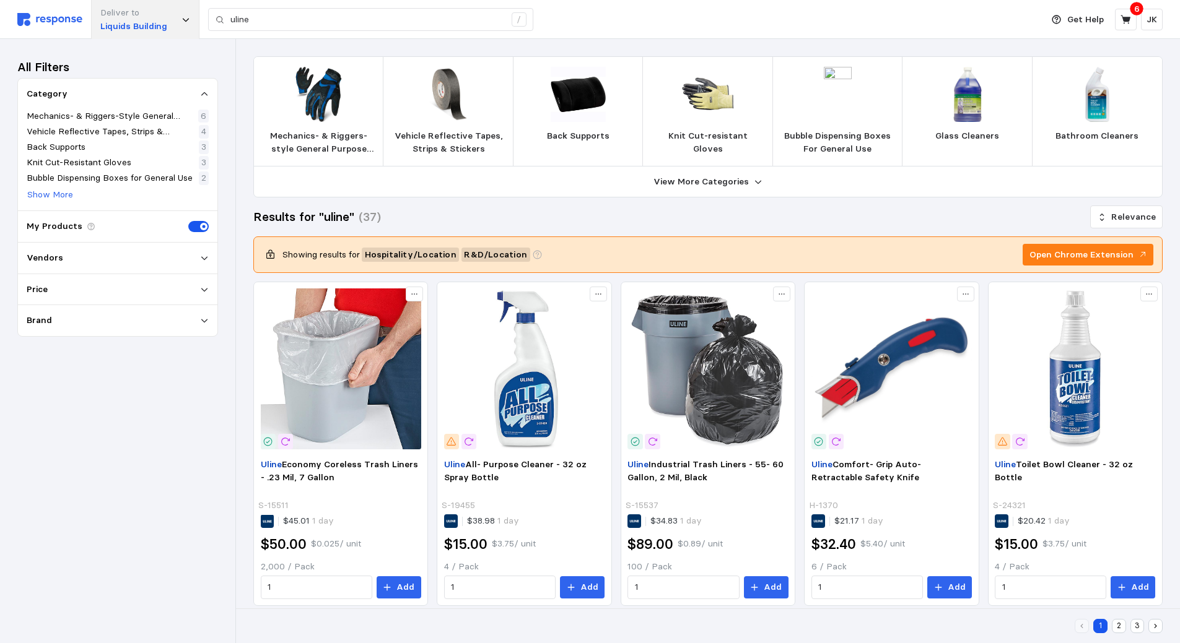
type input "weigh boat large"
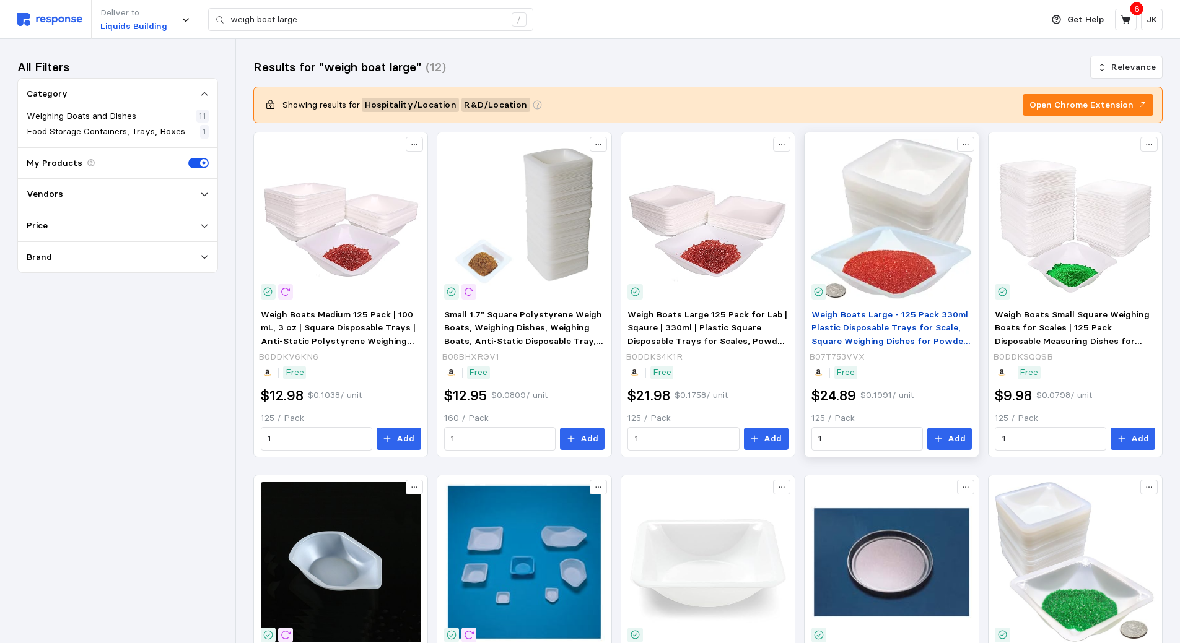
drag, startPoint x: 907, startPoint y: 316, endPoint x: 886, endPoint y: 315, distance: 20.5
drag, startPoint x: 886, startPoint y: 315, endPoint x: 873, endPoint y: 316, distance: 13.1
click at [873, 316] on span "Weigh Boats Large - 125 Pack 330ml Plastic Disposable Trays for Scale, Square W…" at bounding box center [890, 348] width 159 height 78
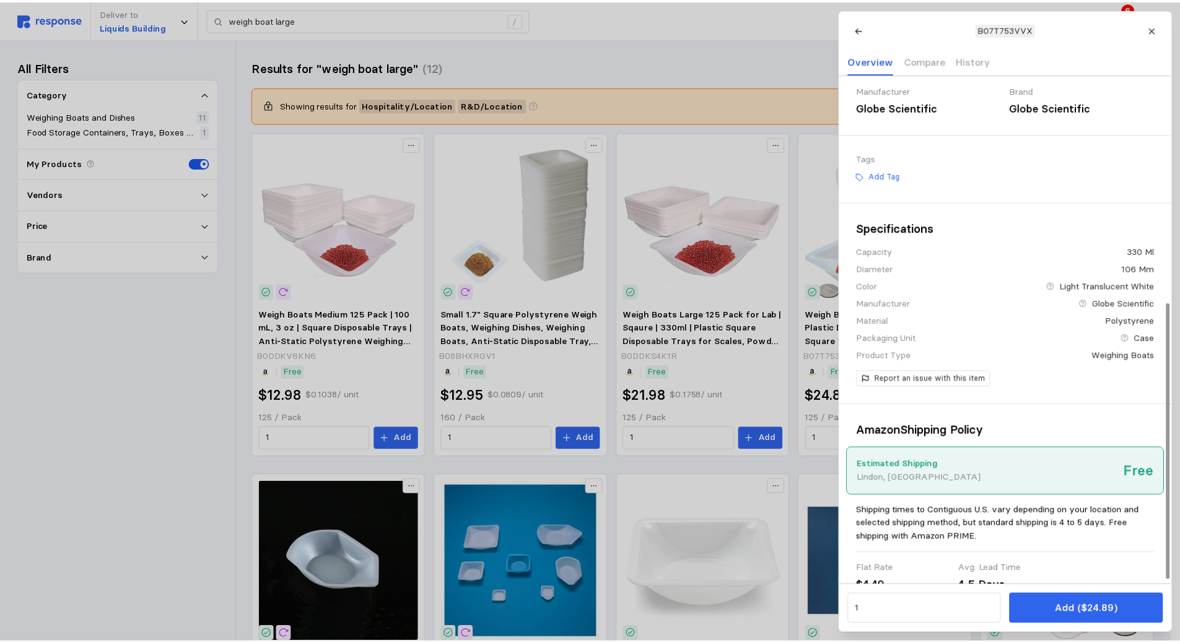
scroll to position [425, 0]
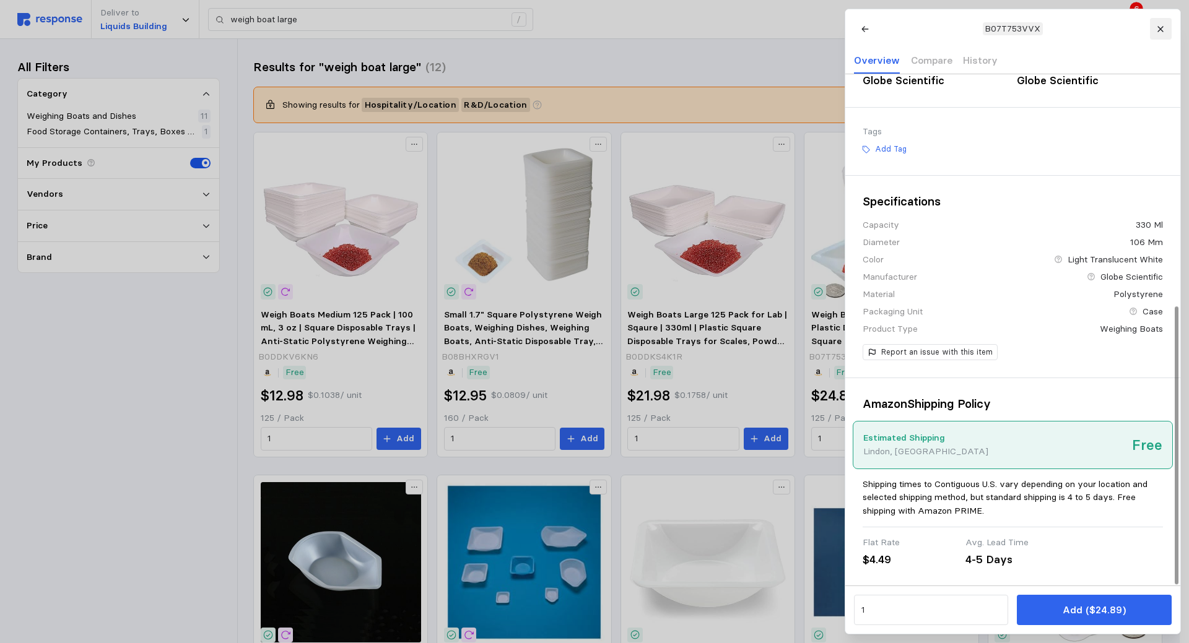
click at [1165, 27] on button at bounding box center [1160, 29] width 22 height 22
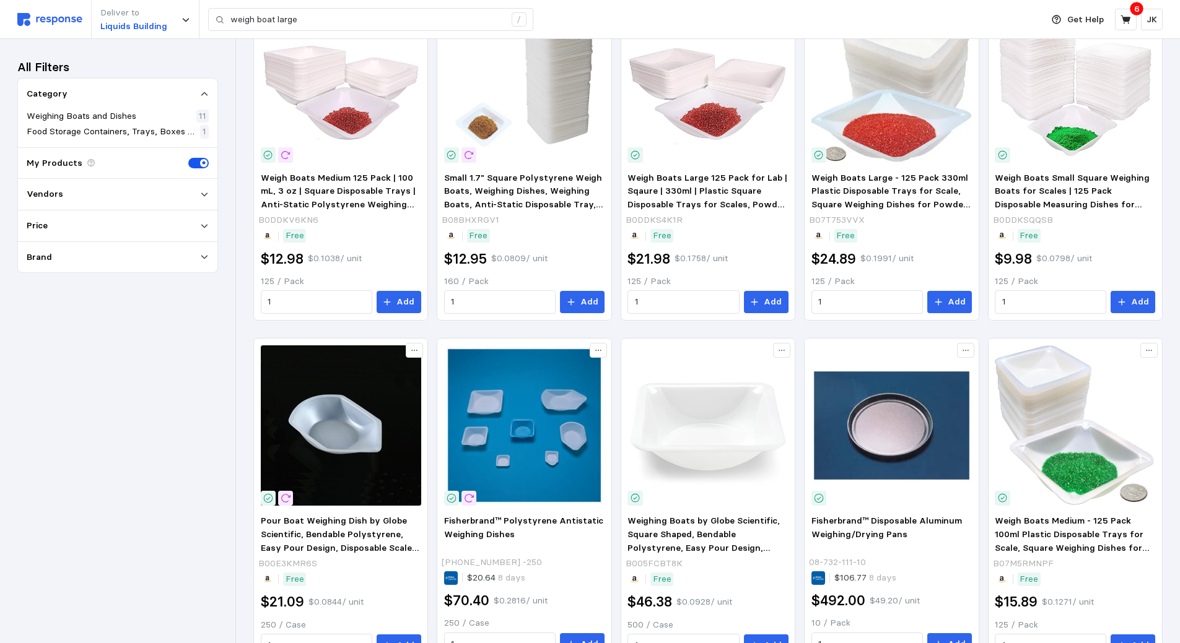
scroll to position [0, 0]
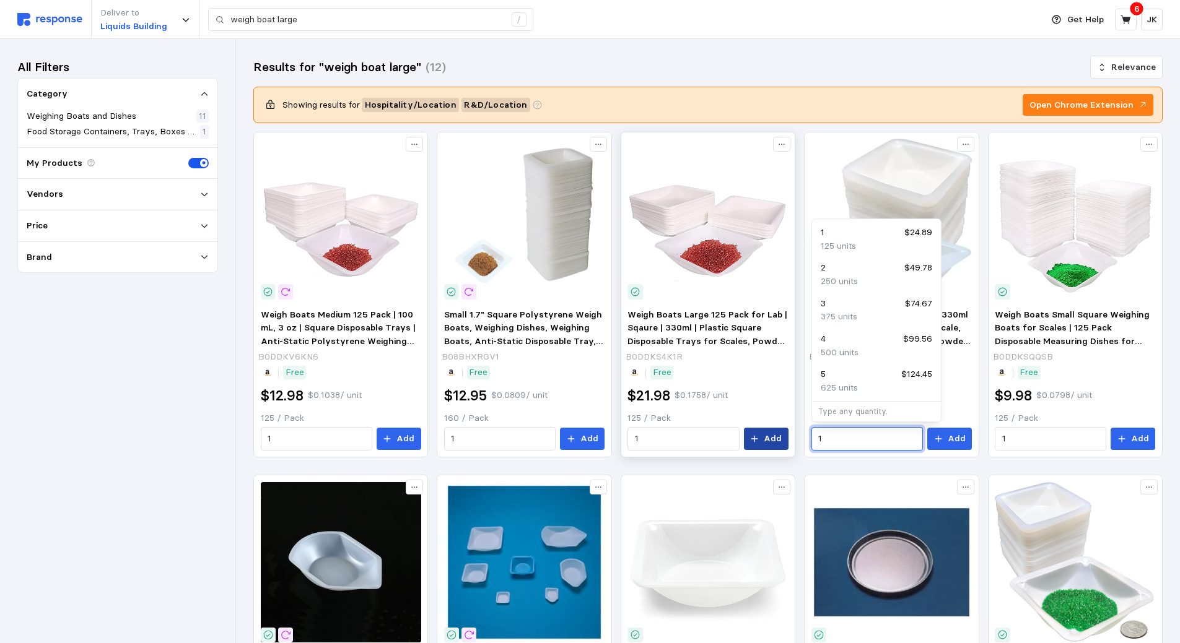
drag, startPoint x: 849, startPoint y: 442, endPoint x: 763, endPoint y: 442, distance: 86.1
click at [763, 442] on div "Weigh Boats Medium 125 Pack | 100 mL, 3 oz | Square Disposable Trays | Anti-Sta…" at bounding box center [707, 638] width 909 height 1013
click at [846, 355] on p "500 units" at bounding box center [840, 353] width 38 height 14
type input "4"
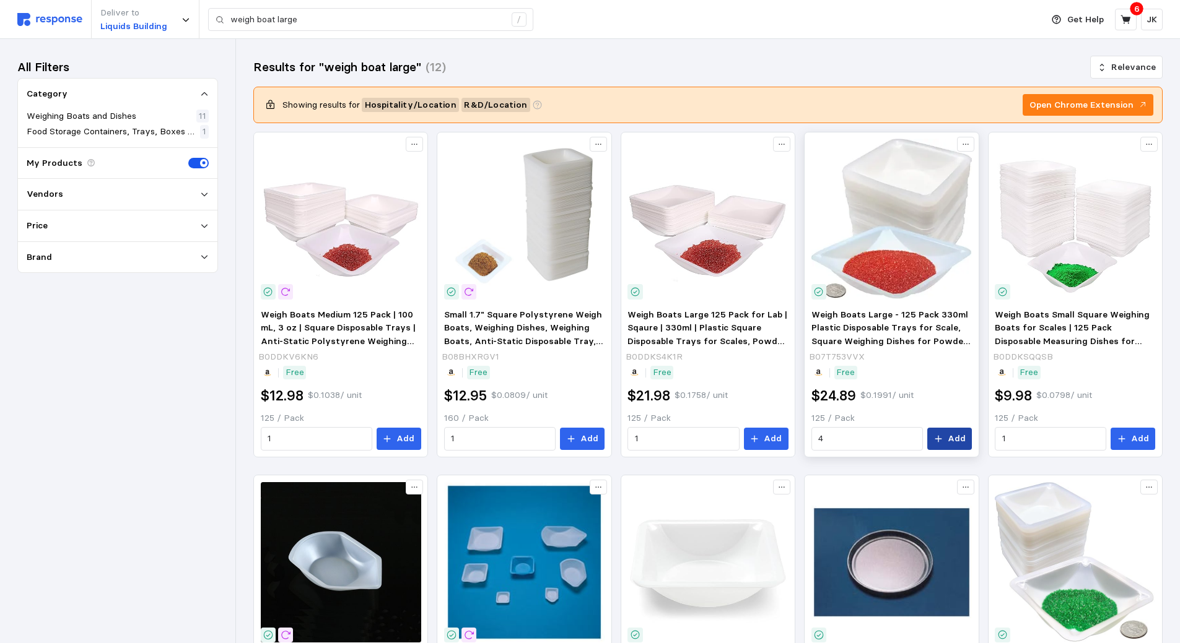
click at [950, 442] on p "Add" at bounding box center [957, 439] width 18 height 14
click at [1123, 18] on icon at bounding box center [1125, 19] width 10 height 9
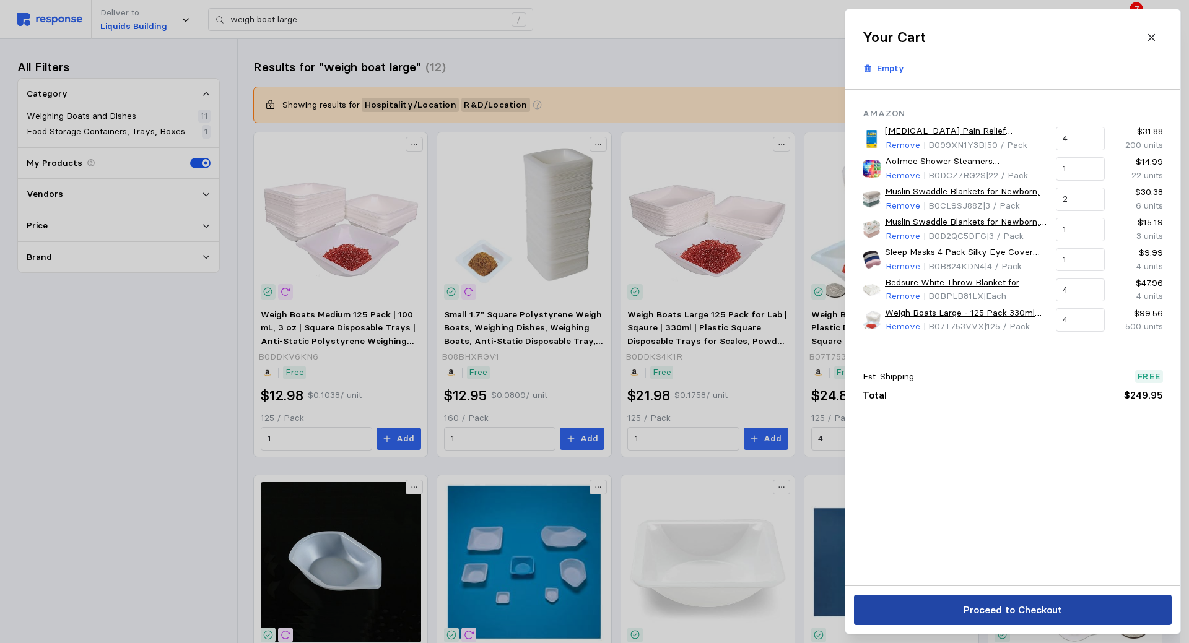
click at [1040, 604] on p "Proceed to Checkout" at bounding box center [1012, 610] width 98 height 15
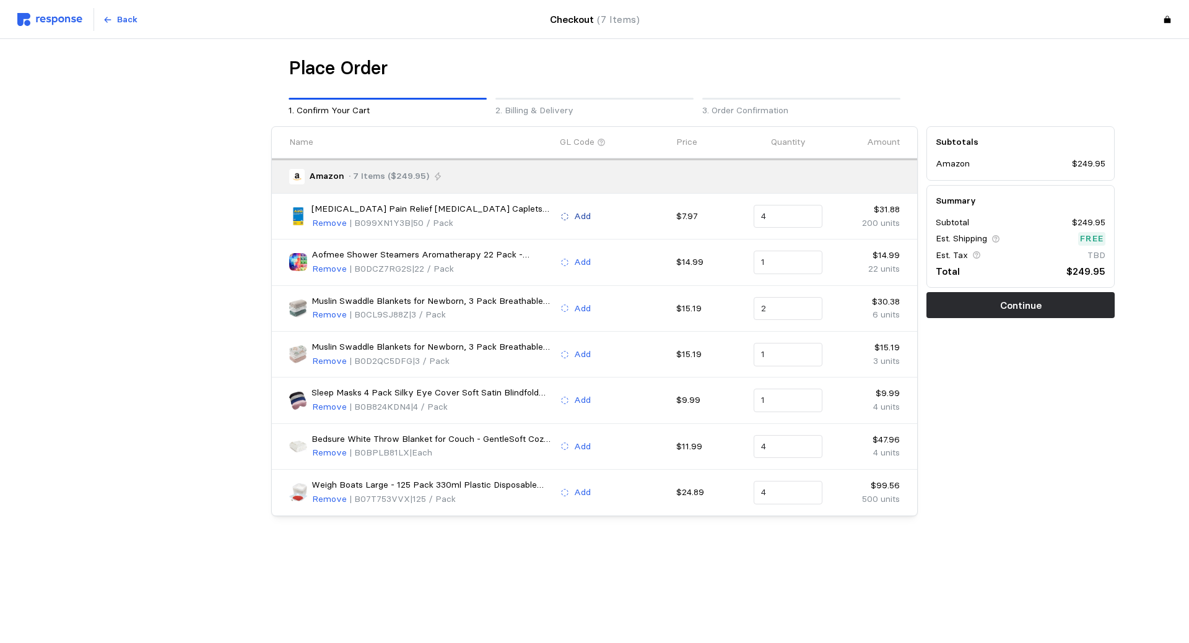
click at [584, 226] on div "Add" at bounding box center [613, 217] width 116 height 24
click at [583, 221] on p "Add" at bounding box center [582, 217] width 17 height 14
type input "h"
drag, startPoint x: 621, startPoint y: 248, endPoint x: 553, endPoint y: 239, distance: 68.1
click at [553, 239] on body "Back Checkout (7 Items) Place Order 1. Confirm Your Cart 2. Billing & Delivery …" at bounding box center [594, 321] width 1189 height 643
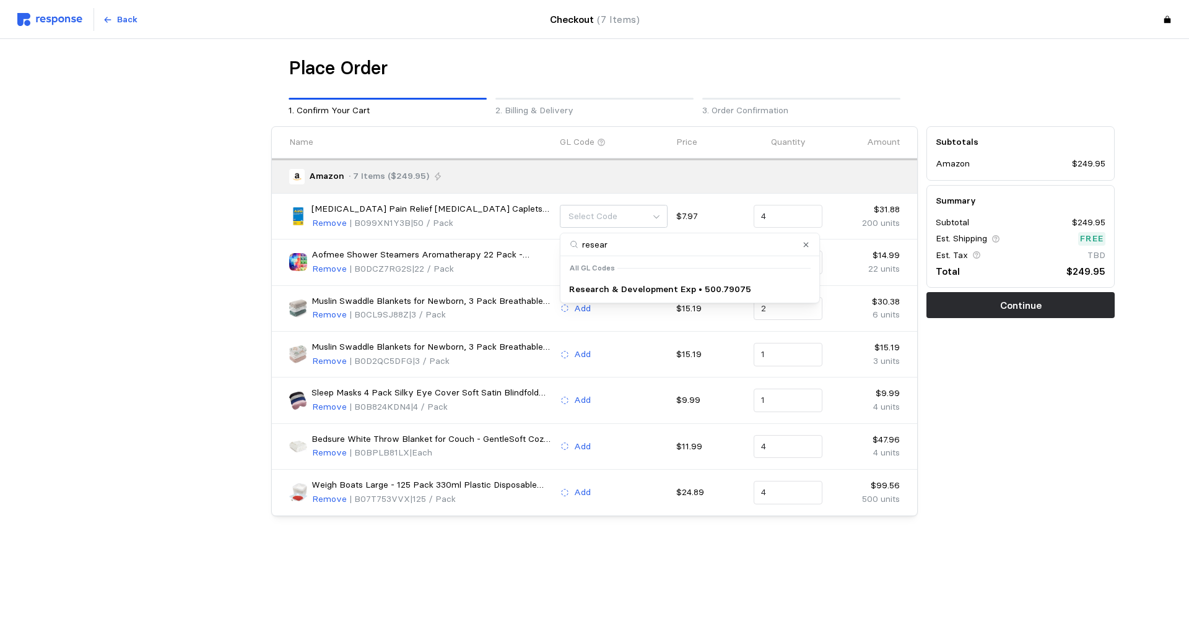
click at [636, 242] on input "resear" at bounding box center [689, 244] width 259 height 23
click at [630, 245] on input "resear" at bounding box center [689, 244] width 259 height 23
click at [617, 247] on input "resear" at bounding box center [689, 244] width 259 height 23
type input "research"
drag, startPoint x: 628, startPoint y: 243, endPoint x: 540, endPoint y: 248, distance: 88.1
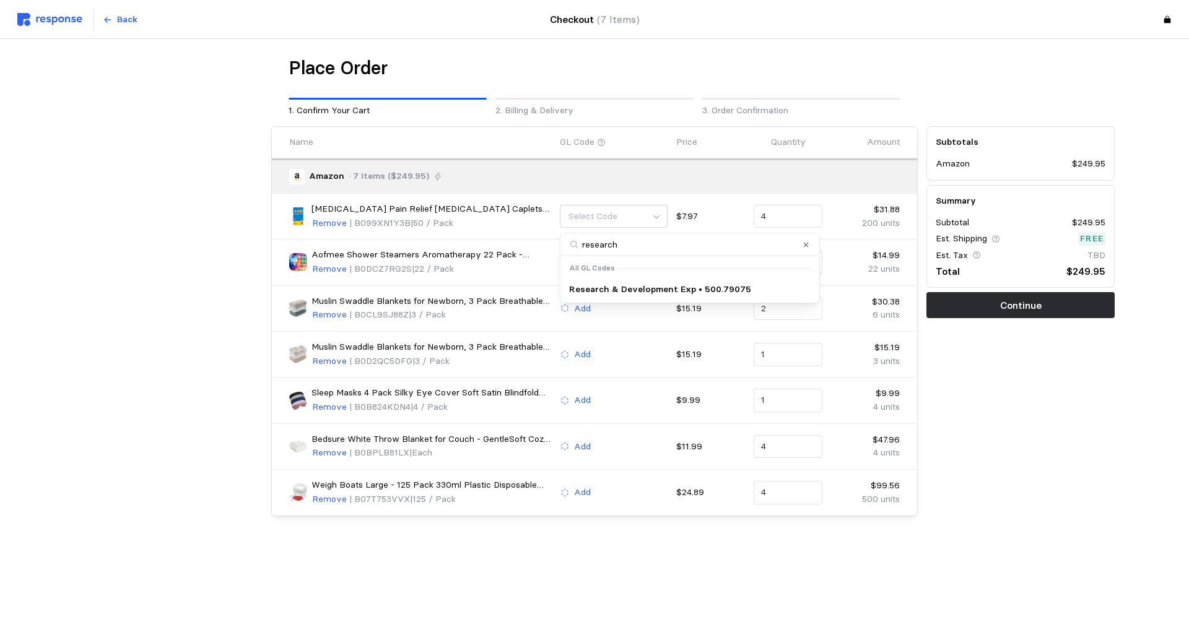
click at [540, 248] on body "Back Checkout (7 Items) Place Order 1. Confirm Your Cart 2. Billing & Delivery …" at bounding box center [594, 321] width 1189 height 643
click at [623, 290] on p "Research & Development Exp • 500.79075" at bounding box center [660, 290] width 182 height 14
click at [582, 264] on p "Add" at bounding box center [582, 263] width 17 height 14
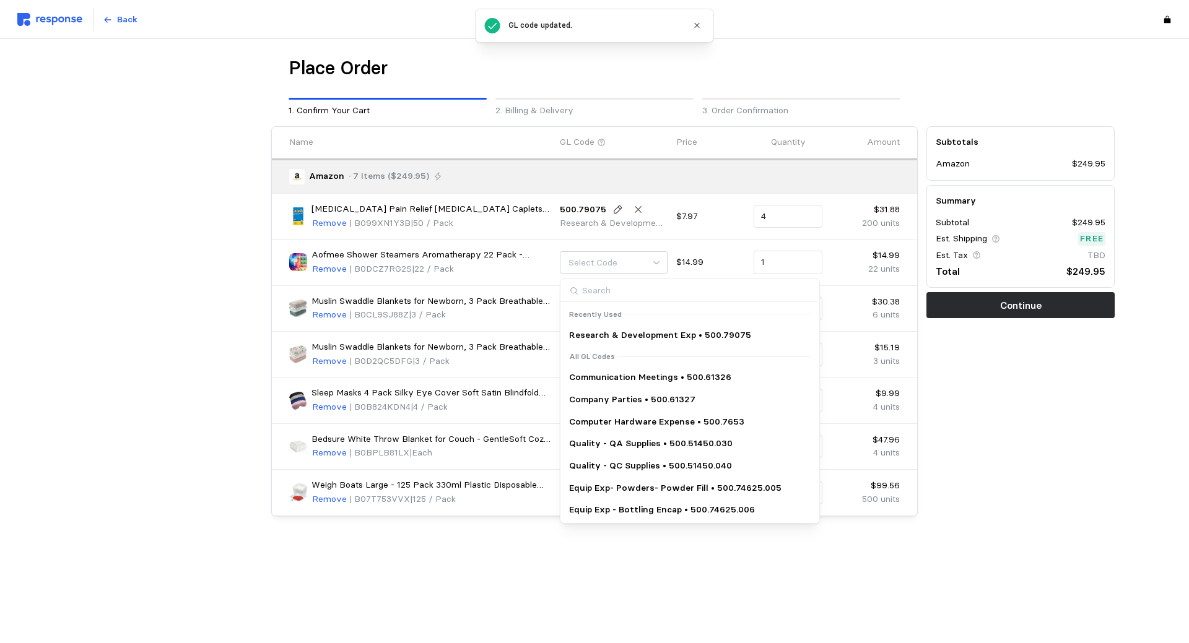
type input "research"
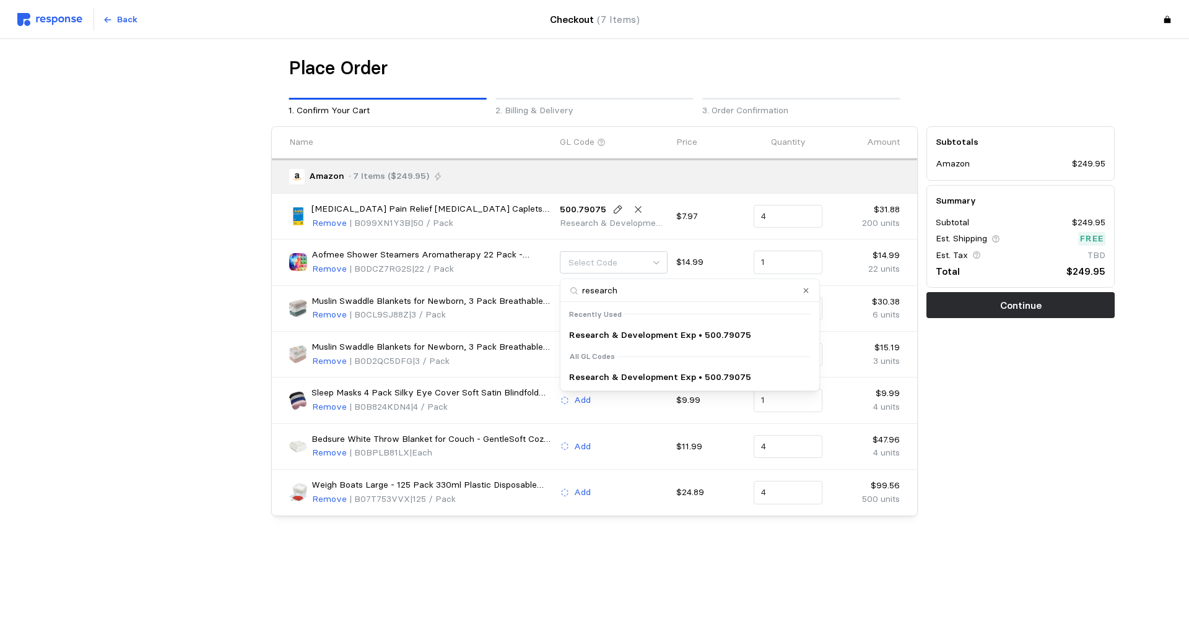
click at [619, 329] on p "Research & Development Exp • 500.79075" at bounding box center [660, 336] width 182 height 14
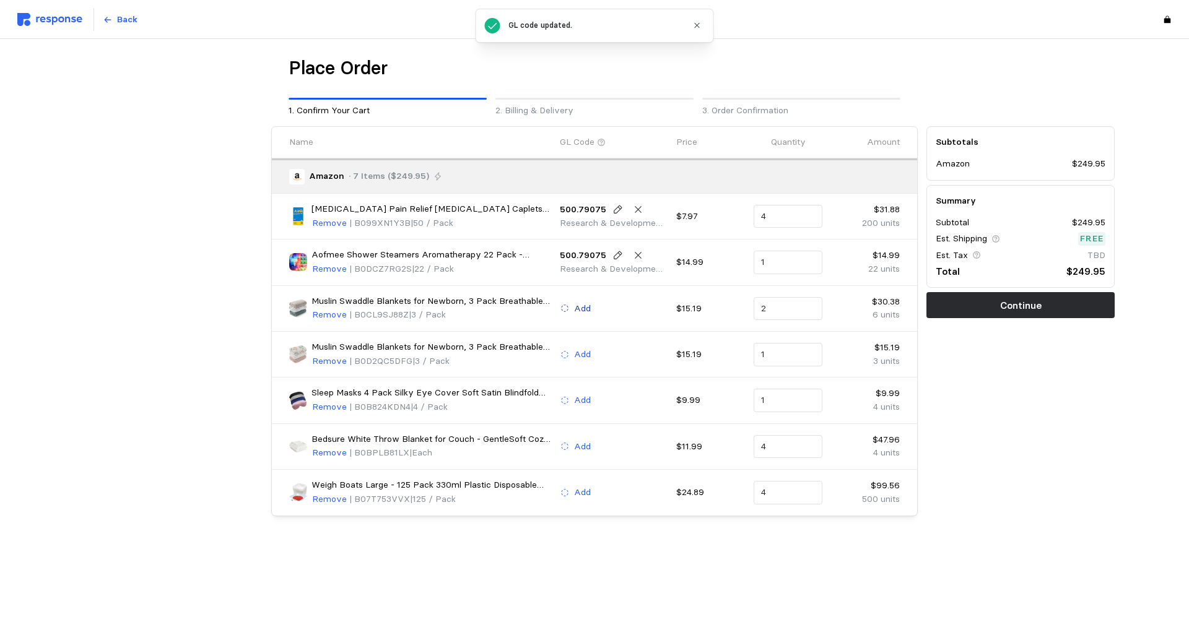
click at [581, 307] on p "Add" at bounding box center [582, 309] width 17 height 14
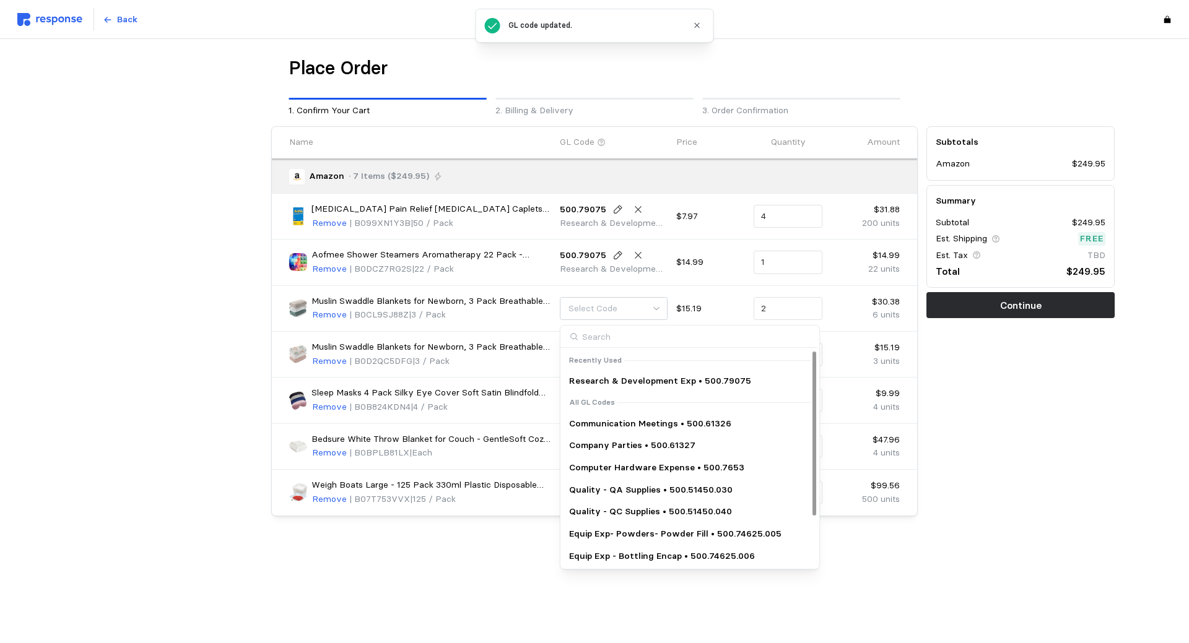
type input "research"
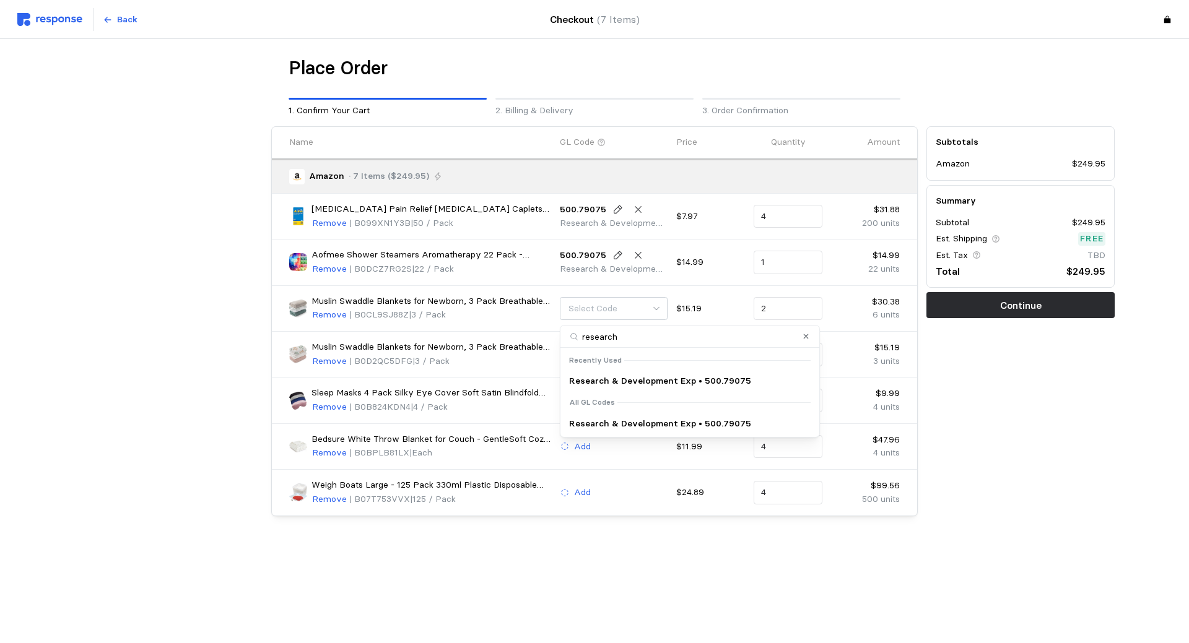
click at [612, 380] on p "Research & Development Exp • 500.79075" at bounding box center [660, 382] width 182 height 14
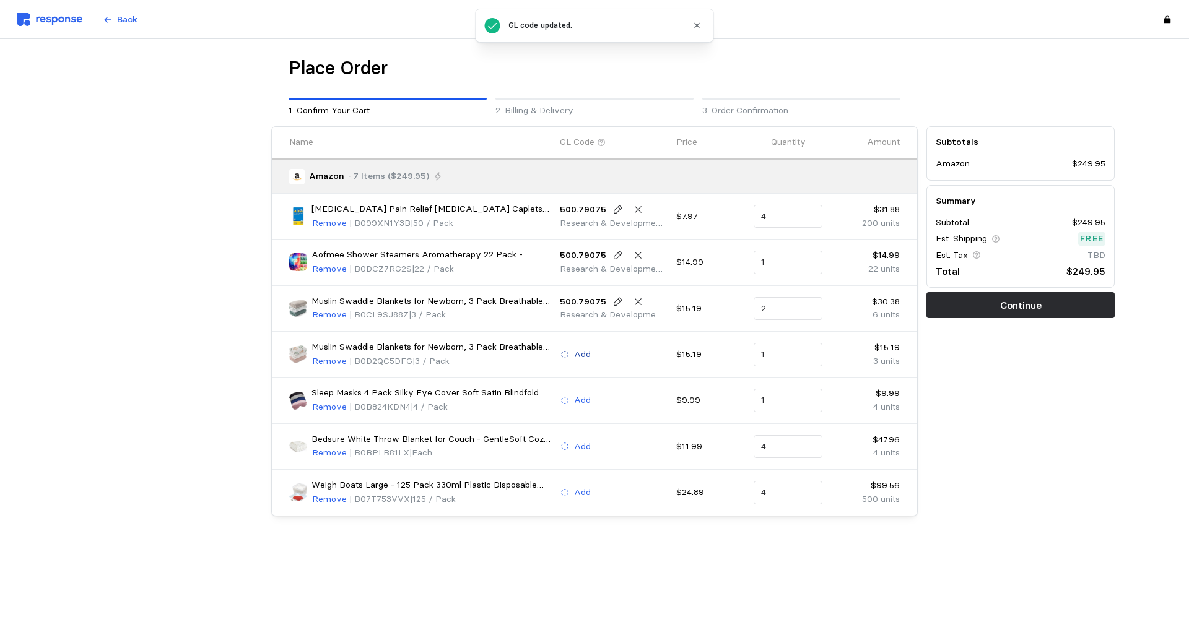
click at [580, 349] on p "Add" at bounding box center [582, 355] width 17 height 14
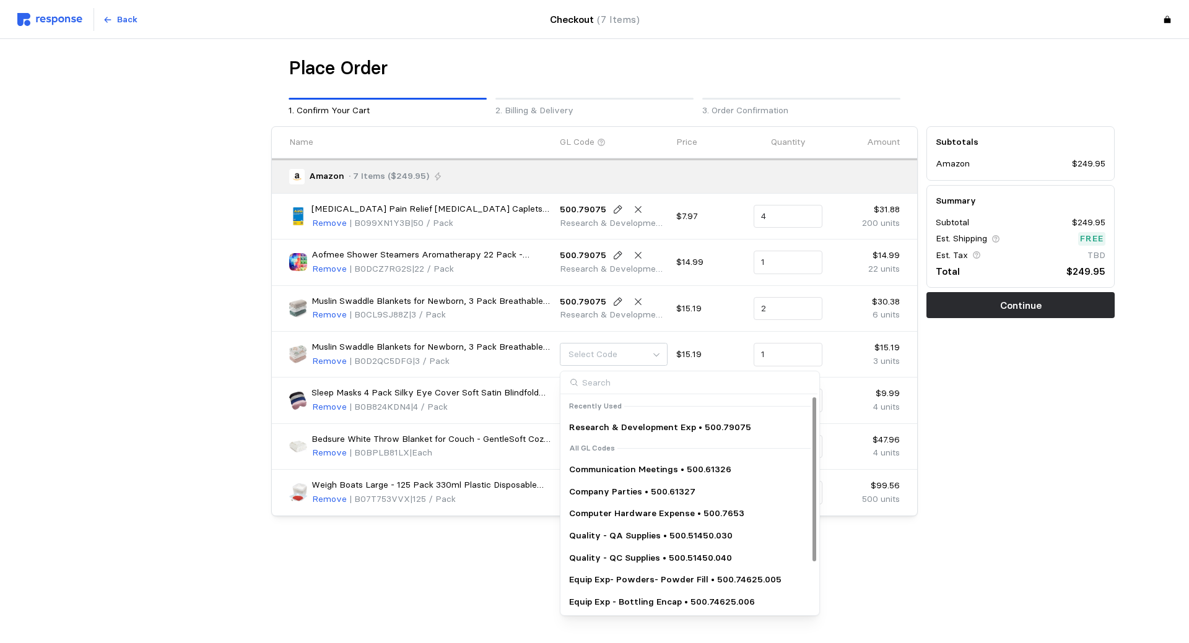
click at [606, 424] on p "Research & Development Exp • 500.79075" at bounding box center [660, 428] width 182 height 14
type input "research"
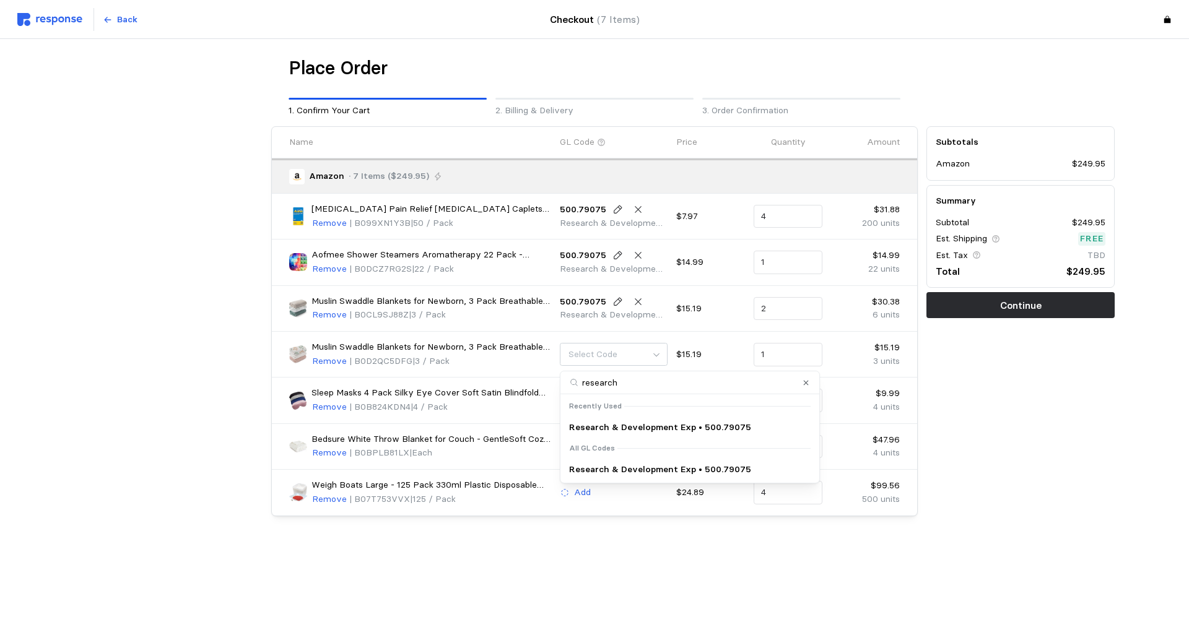
click at [614, 422] on p "Research & Development Exp • 500.79075" at bounding box center [660, 428] width 182 height 14
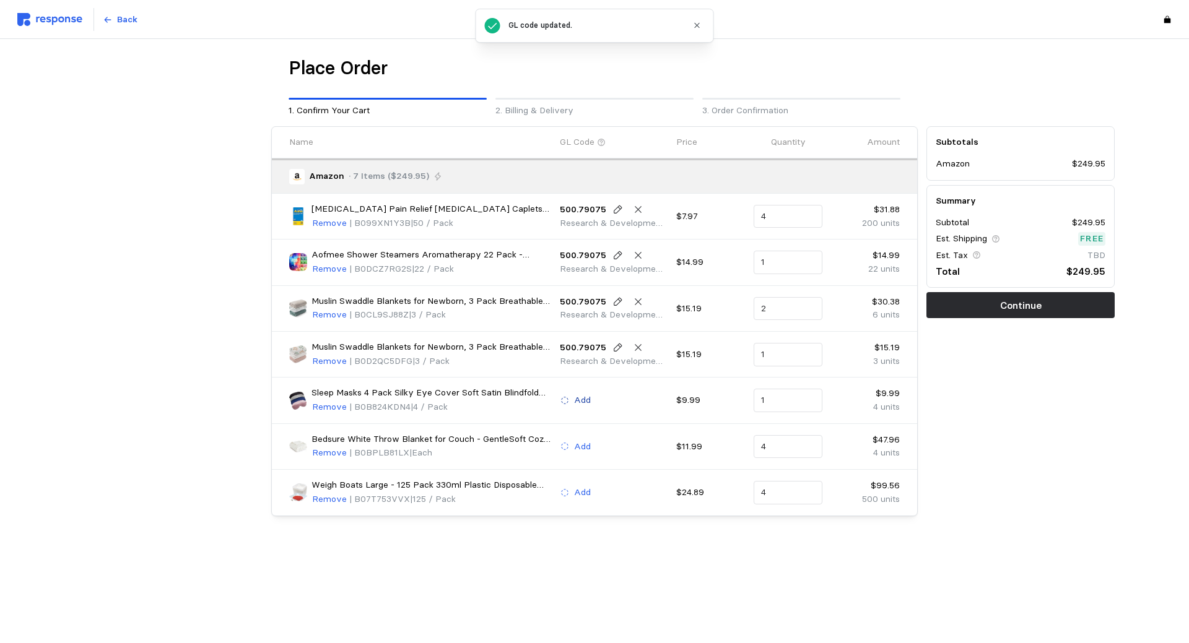
click at [583, 399] on p "Add" at bounding box center [582, 401] width 17 height 14
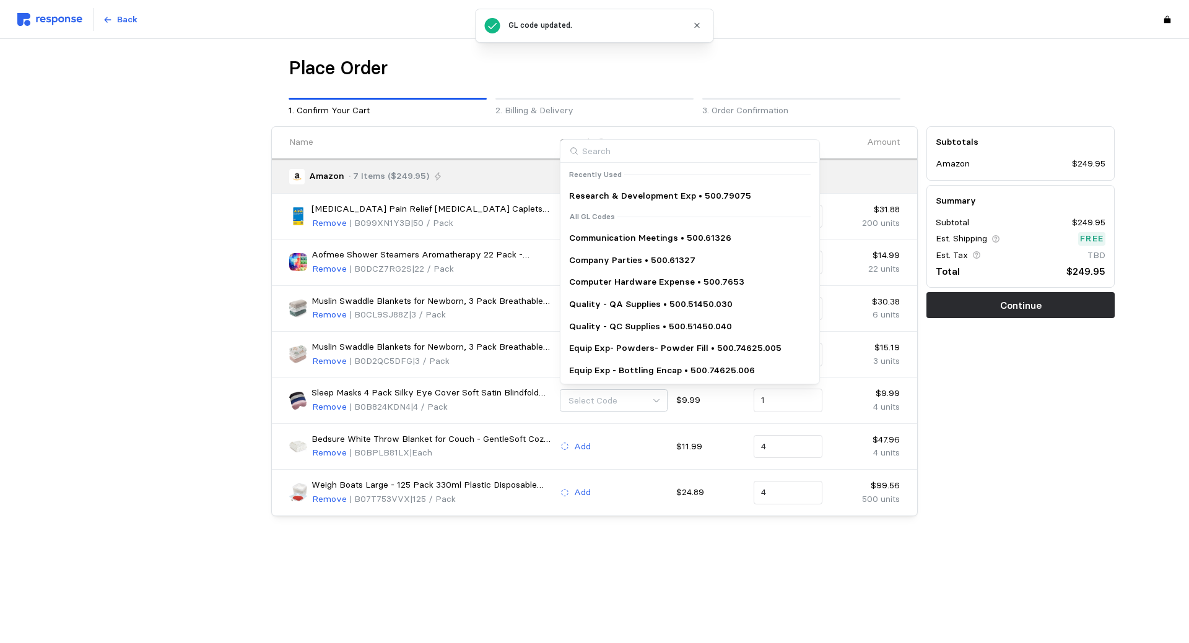
type input "research"
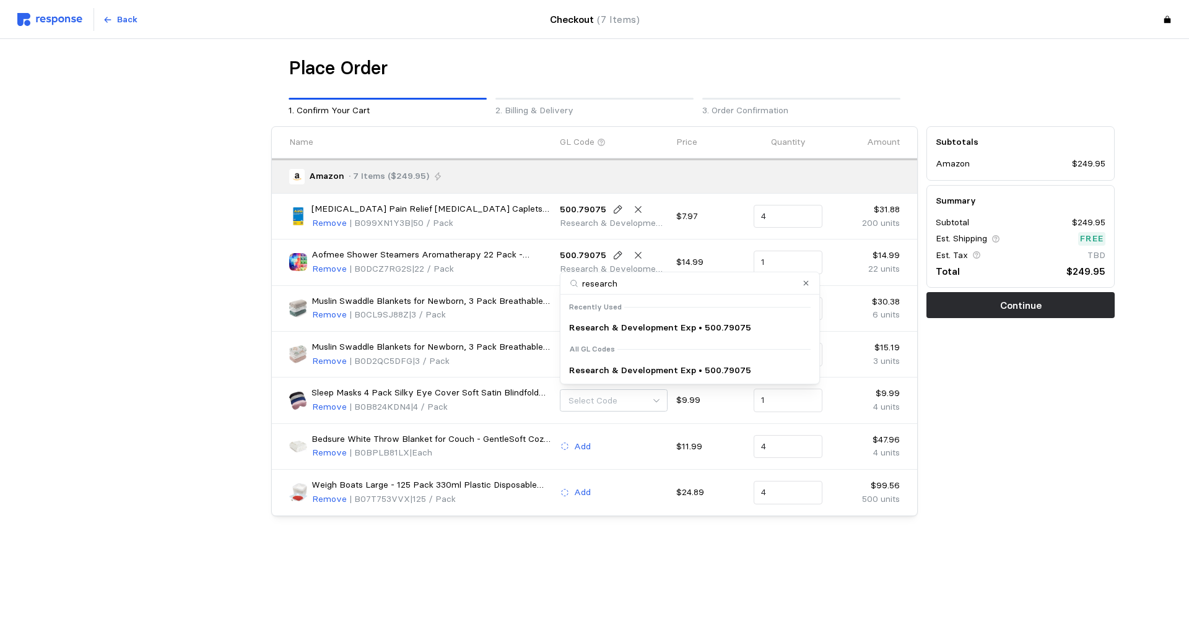
click at [624, 331] on p "Research & Development Exp • 500.79075" at bounding box center [660, 328] width 182 height 14
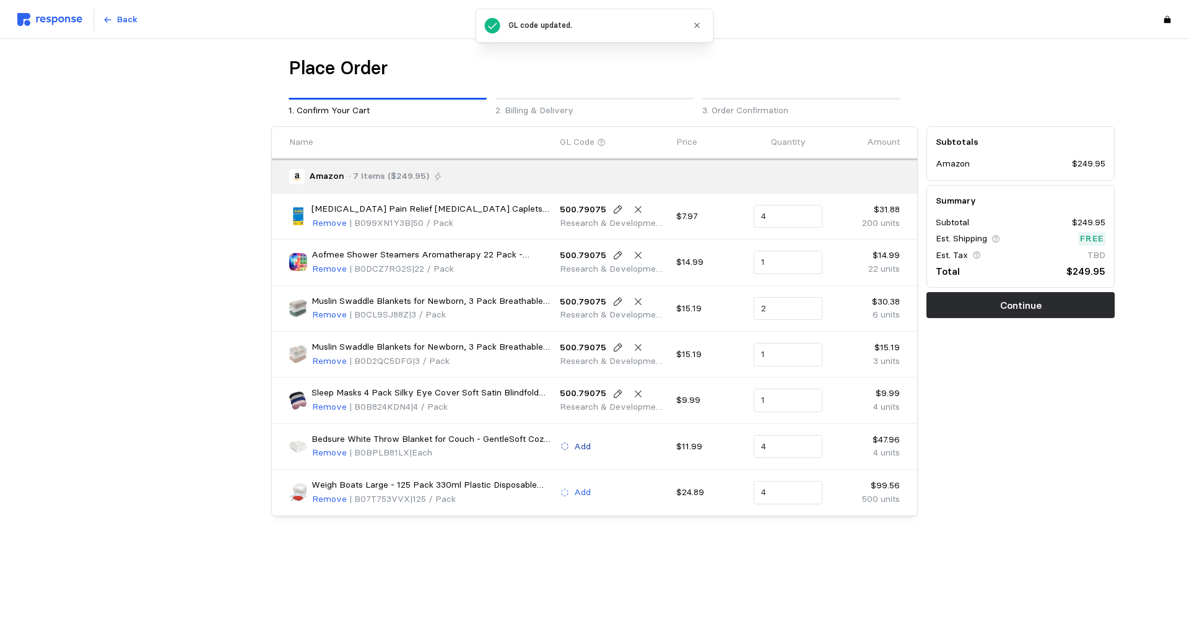
click at [588, 445] on p "Add" at bounding box center [582, 447] width 17 height 14
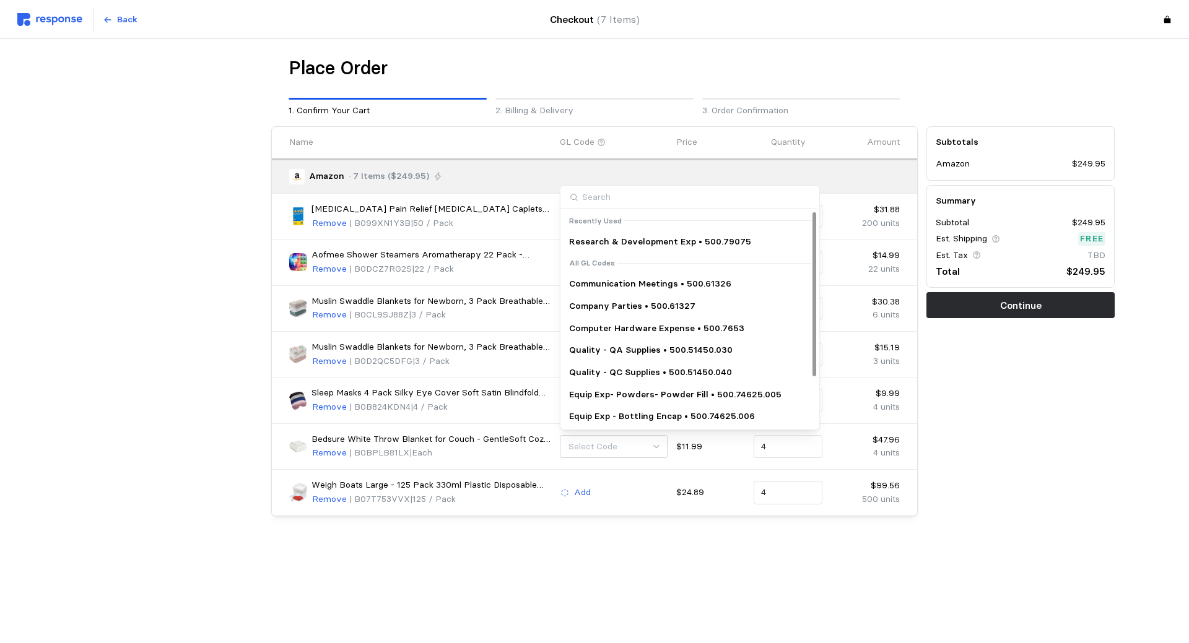
type input "research"
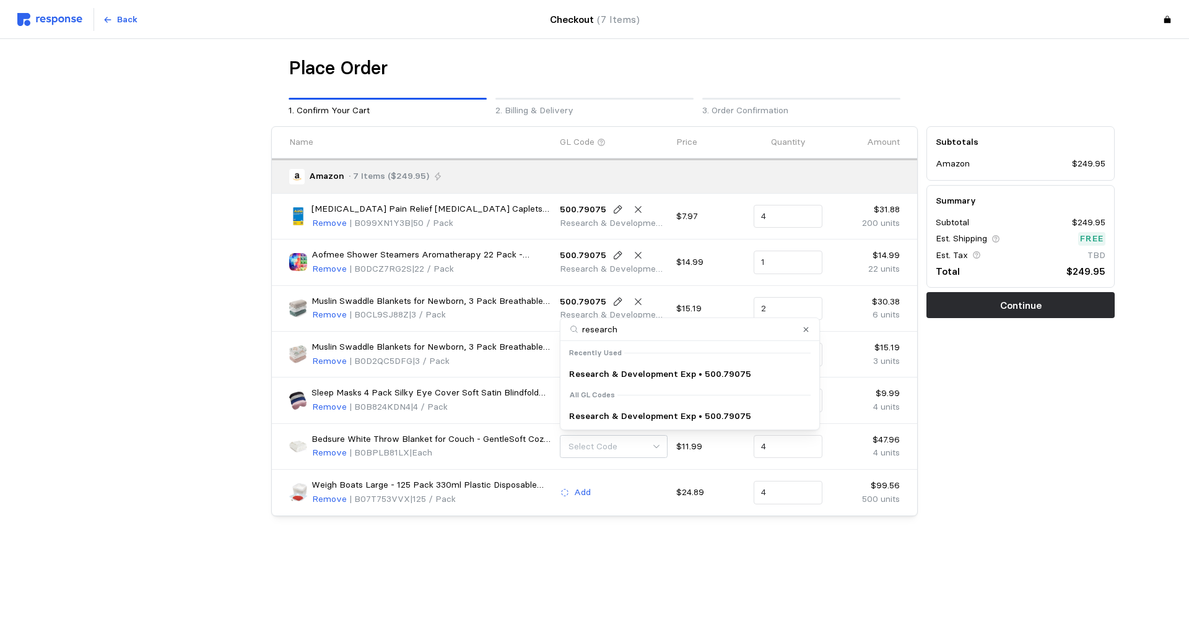
click at [620, 375] on p "Research & Development Exp • 500.79075" at bounding box center [660, 375] width 182 height 14
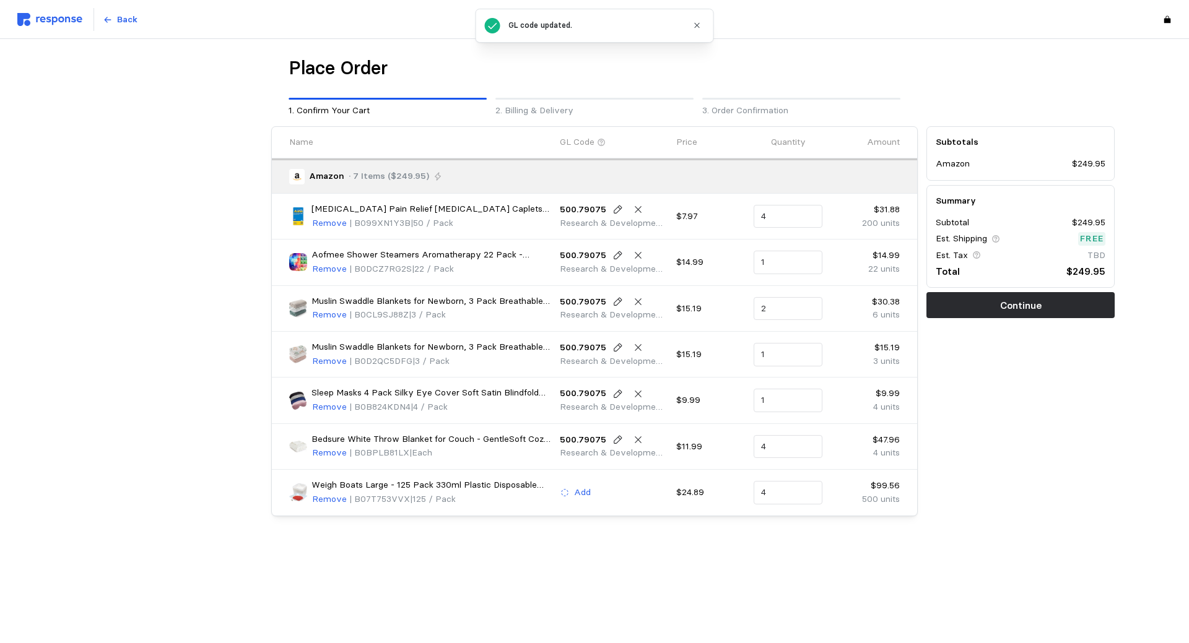
click at [593, 492] on div "Add" at bounding box center [614, 493] width 108 height 15
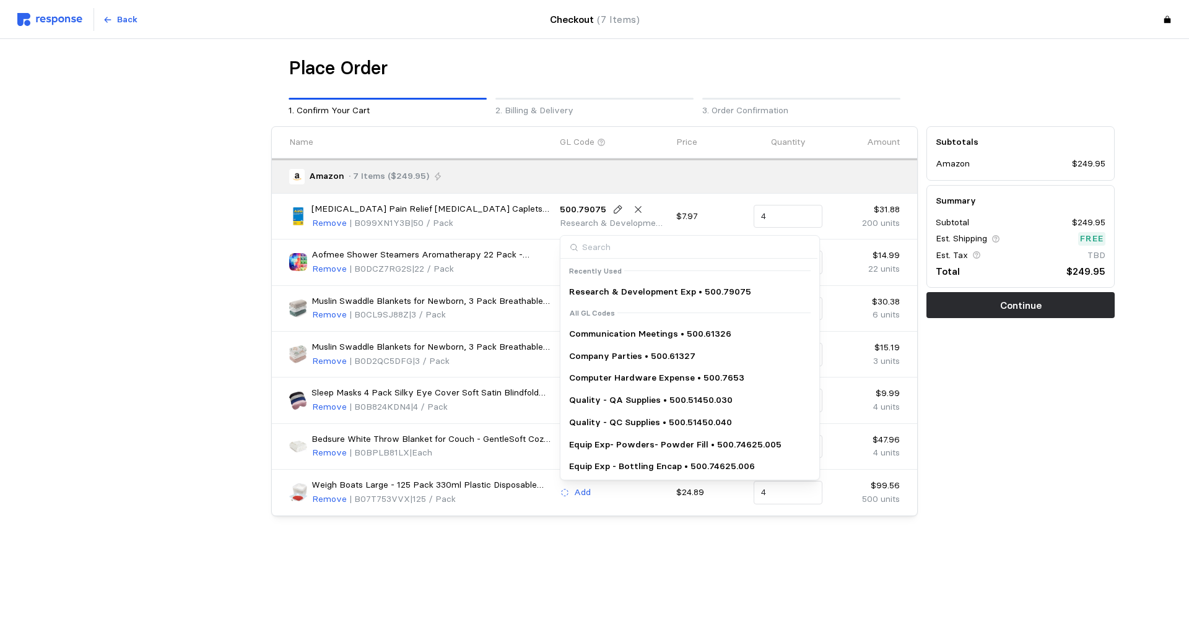
type input "research"
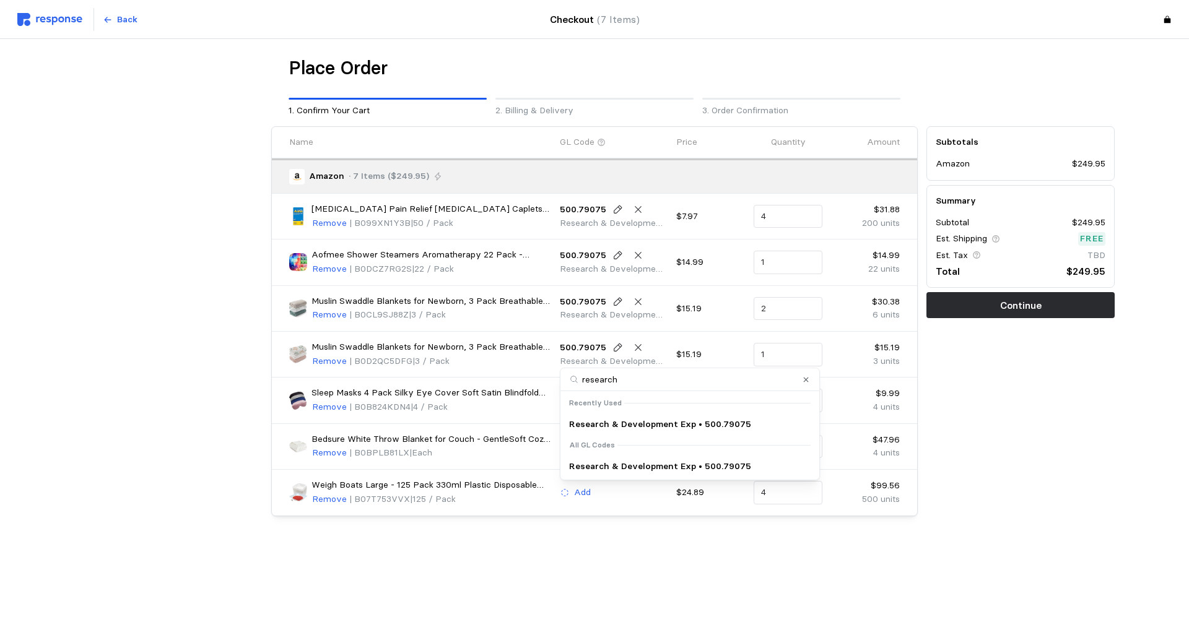
click at [623, 423] on p "Research & Development Exp • 500.79075" at bounding box center [660, 425] width 182 height 14
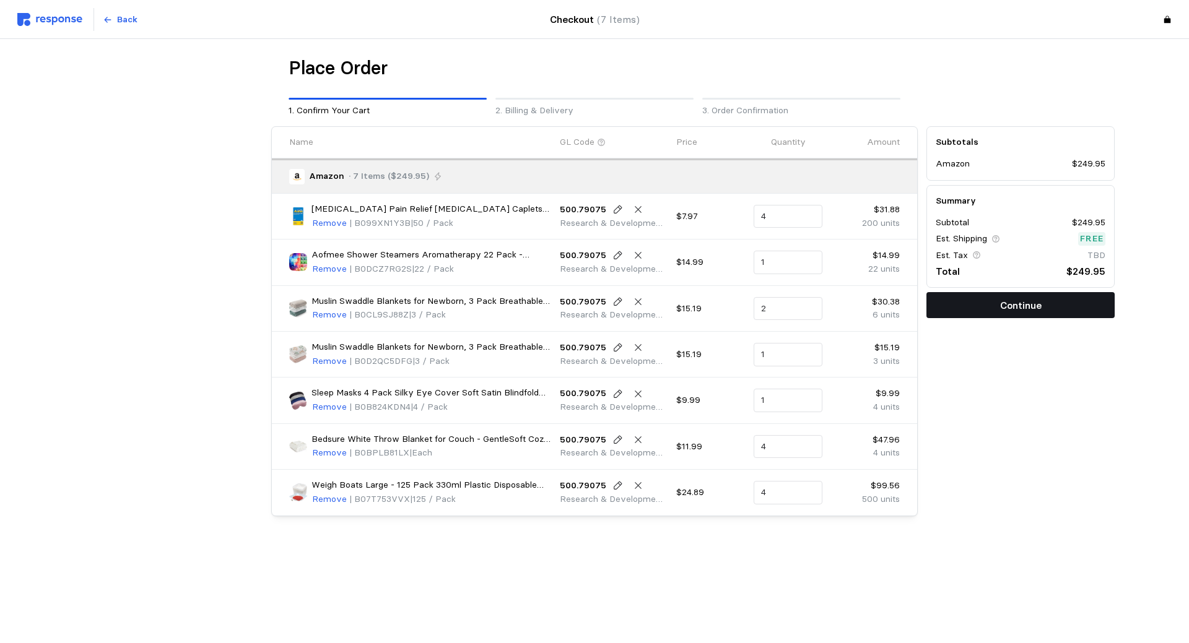
click at [1029, 305] on p "Continue" at bounding box center [1020, 305] width 41 height 15
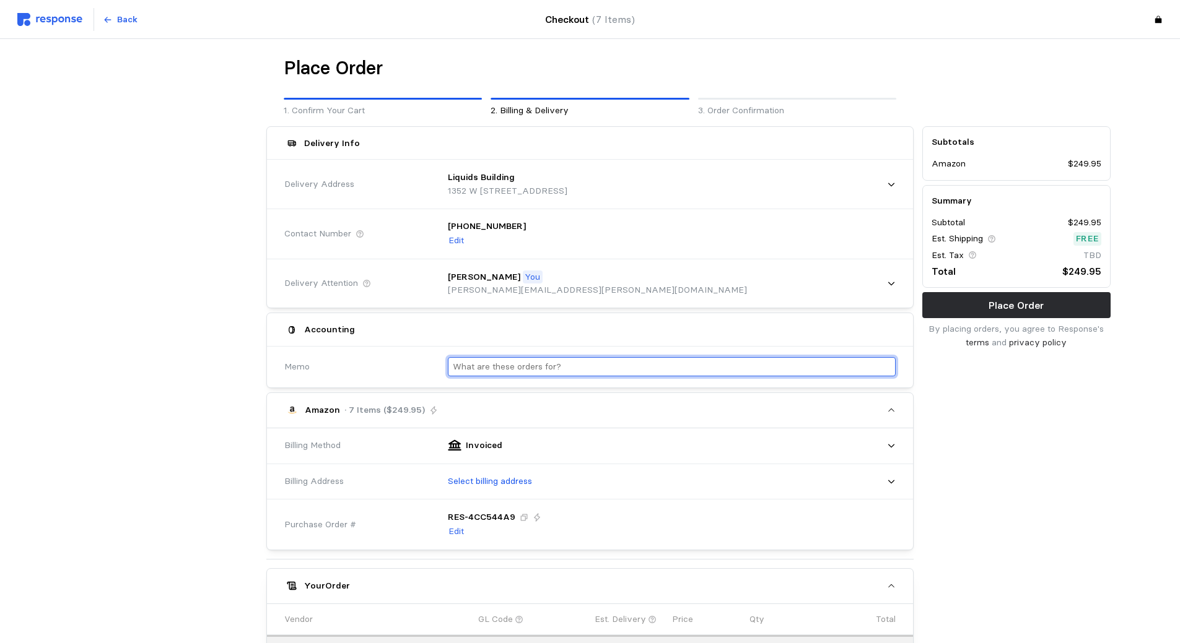
click at [535, 370] on input "text" at bounding box center [672, 367] width 438 height 18
type input "L"
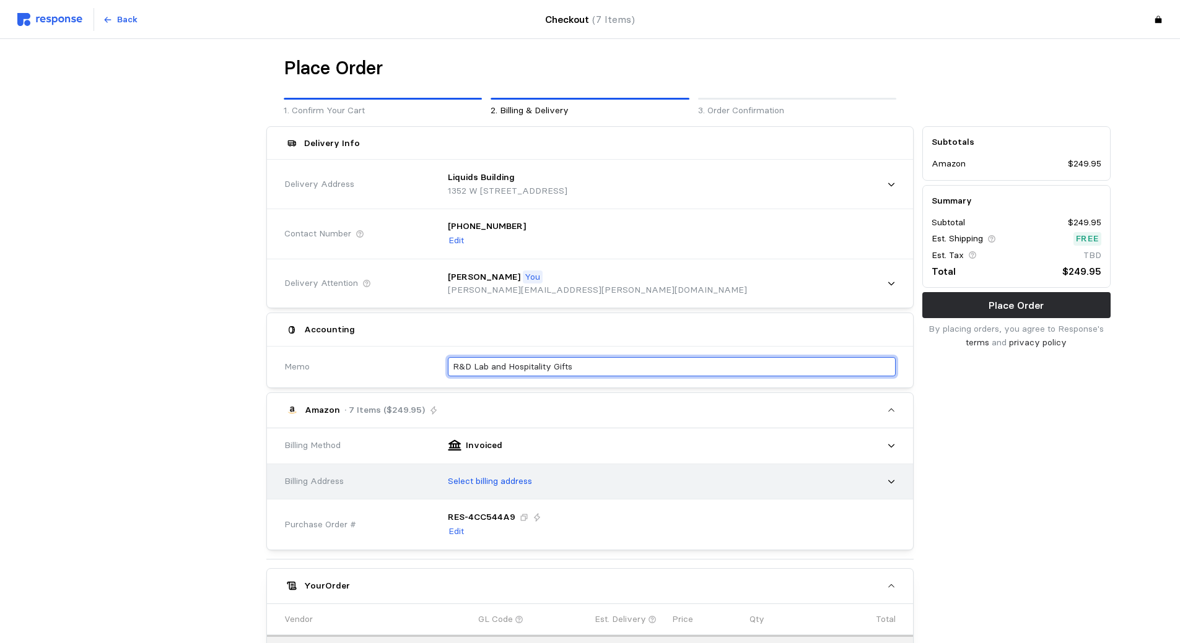
type input "R&D Lab and Hospitality Gifts"
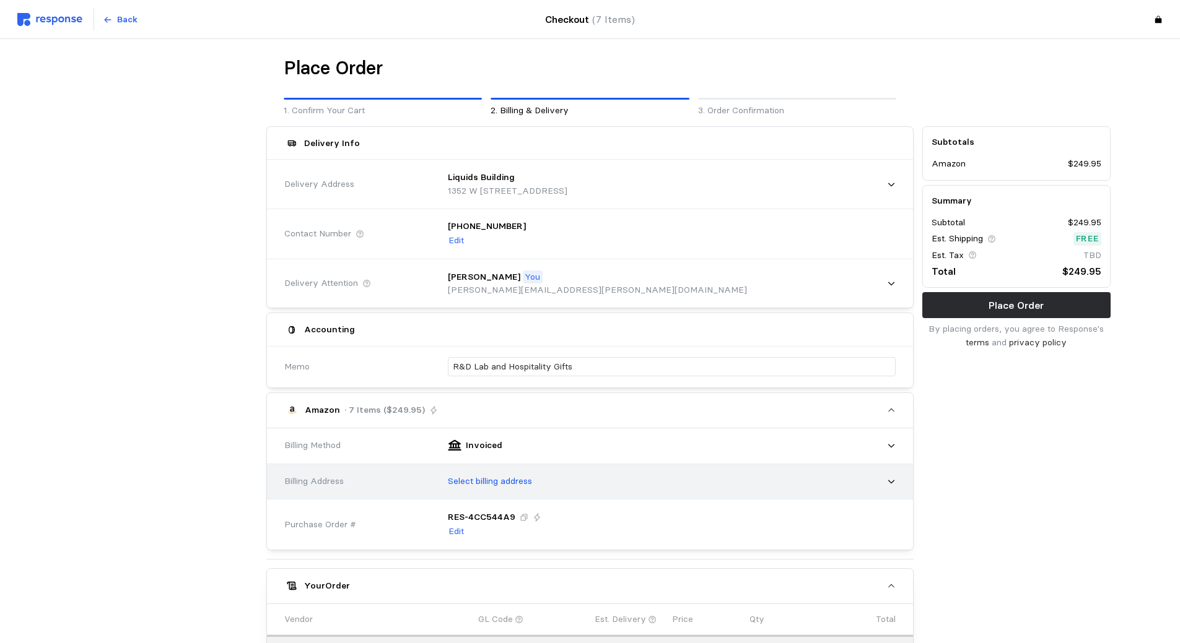
click at [499, 474] on div "Select billing address" at bounding box center [667, 481] width 456 height 31
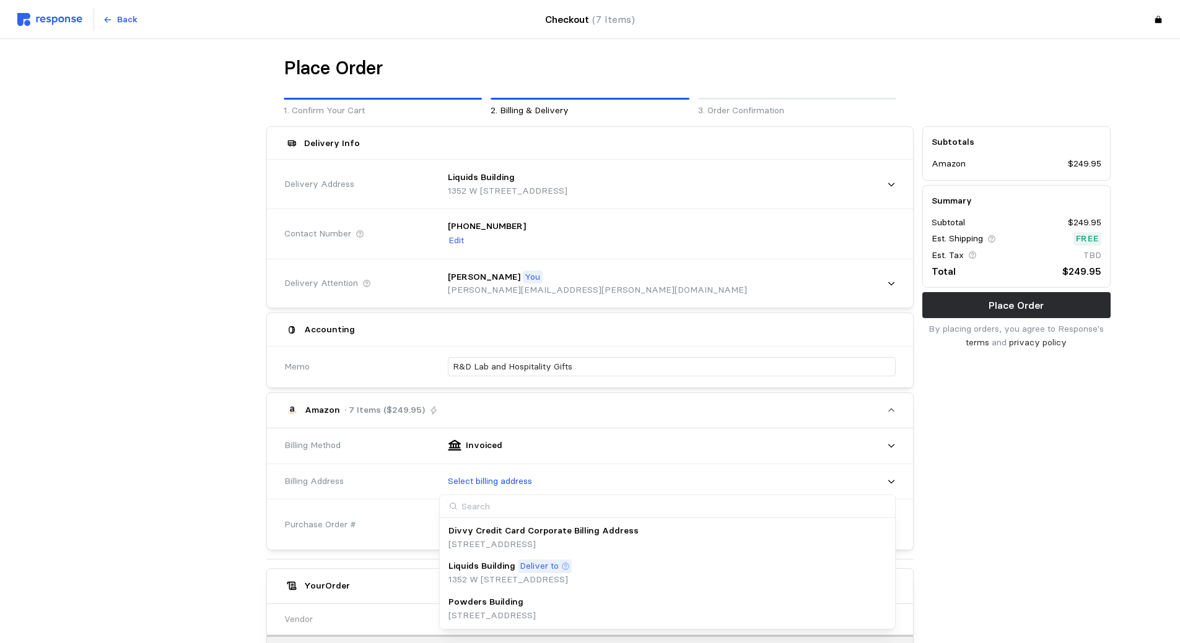
click at [536, 608] on div "Powders Building" at bounding box center [491, 603] width 87 height 14
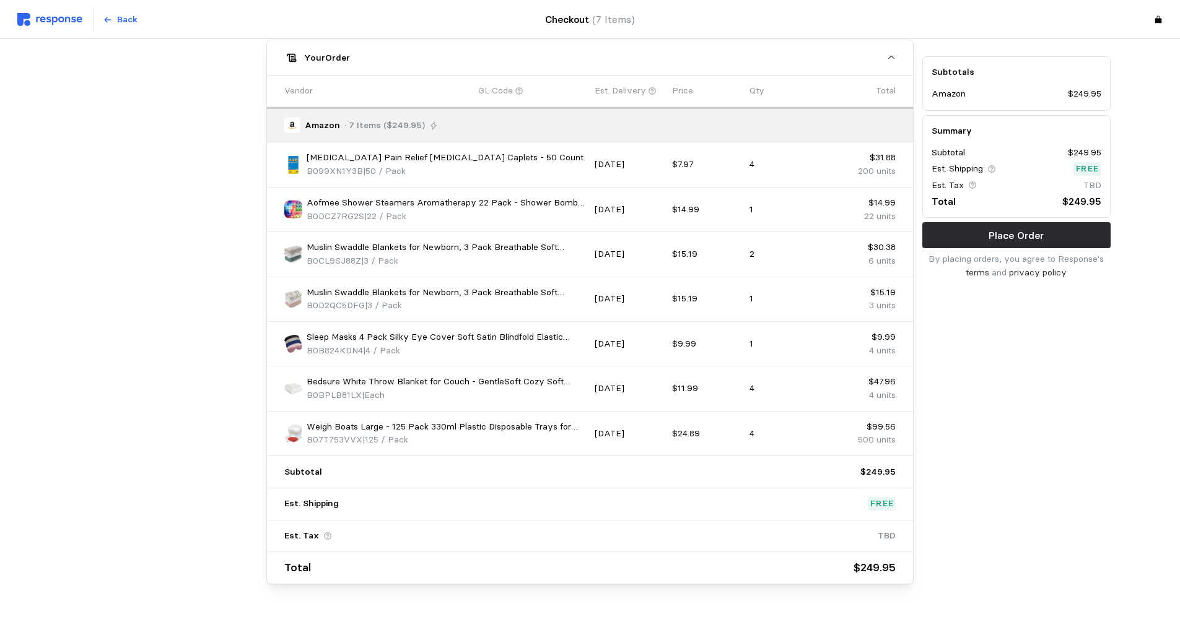
scroll to position [552, 0]
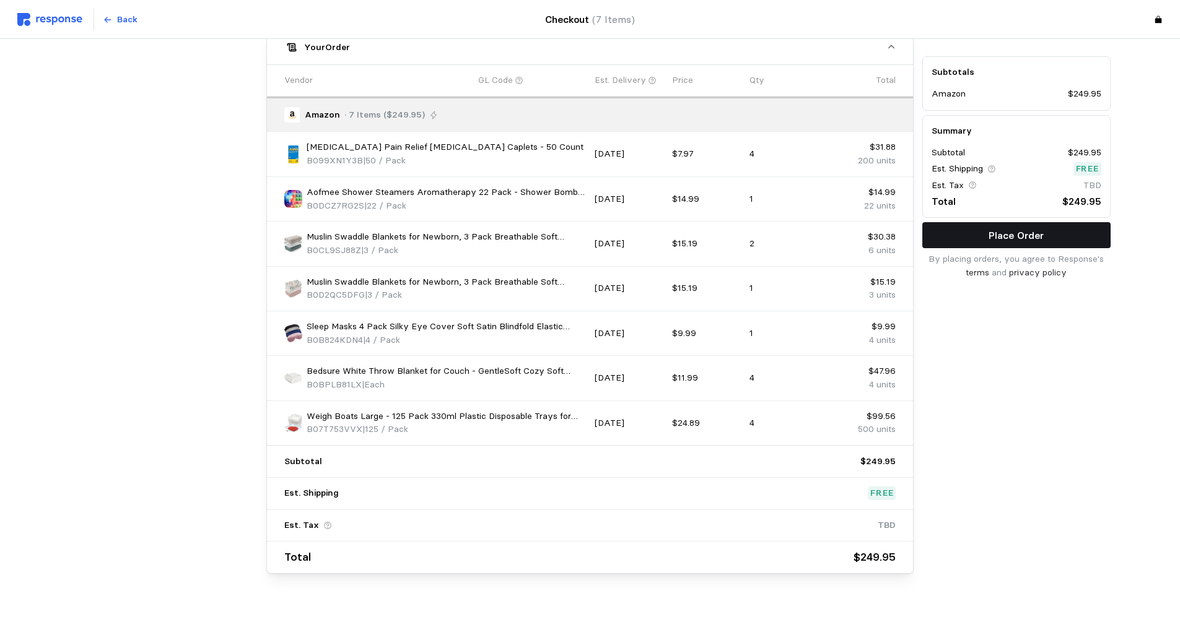
click at [991, 234] on p "Place Order" at bounding box center [1015, 235] width 55 height 15
